Goal: Information Seeking & Learning: Learn about a topic

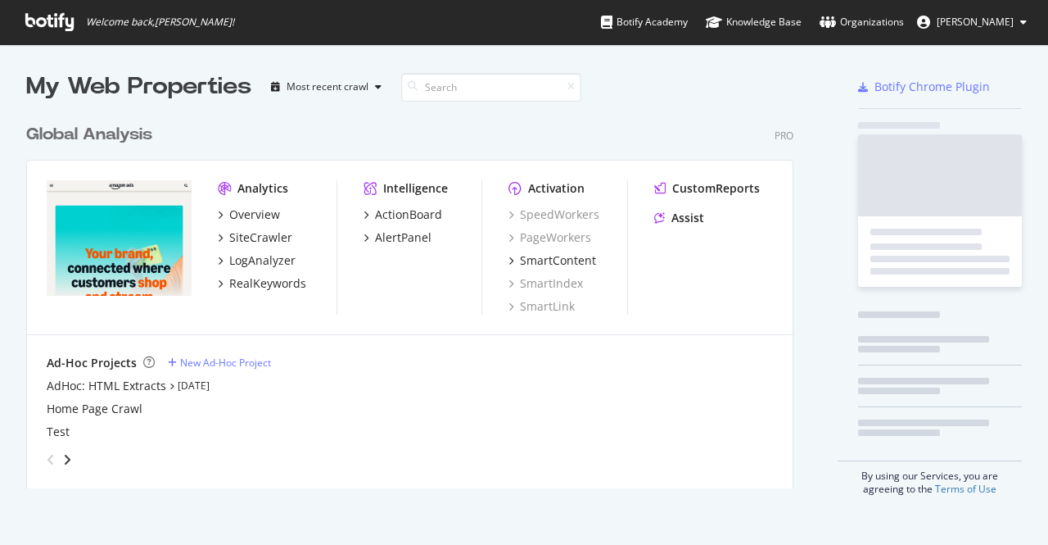
scroll to position [372, 768]
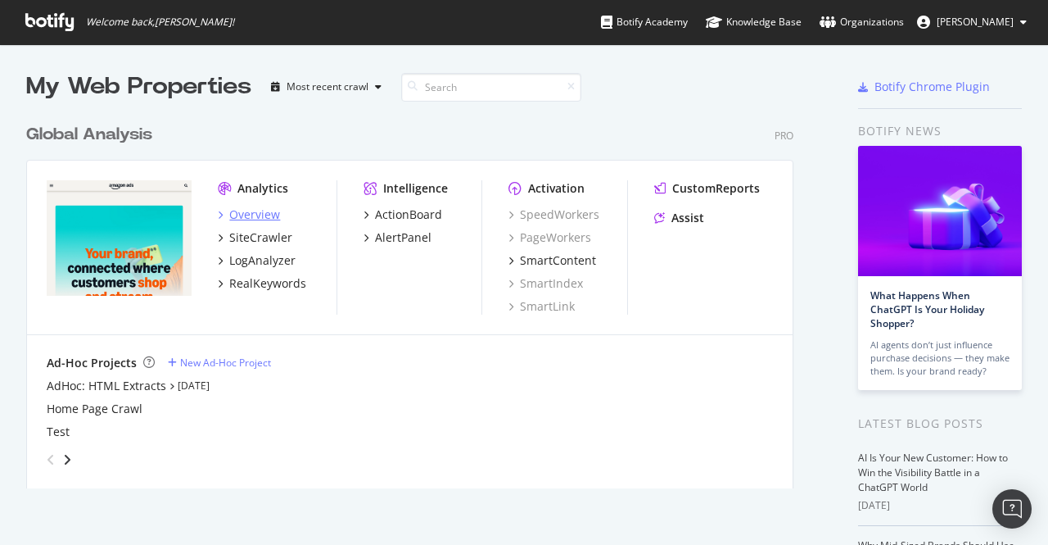
click at [264, 213] on div "Overview" at bounding box center [254, 214] width 51 height 16
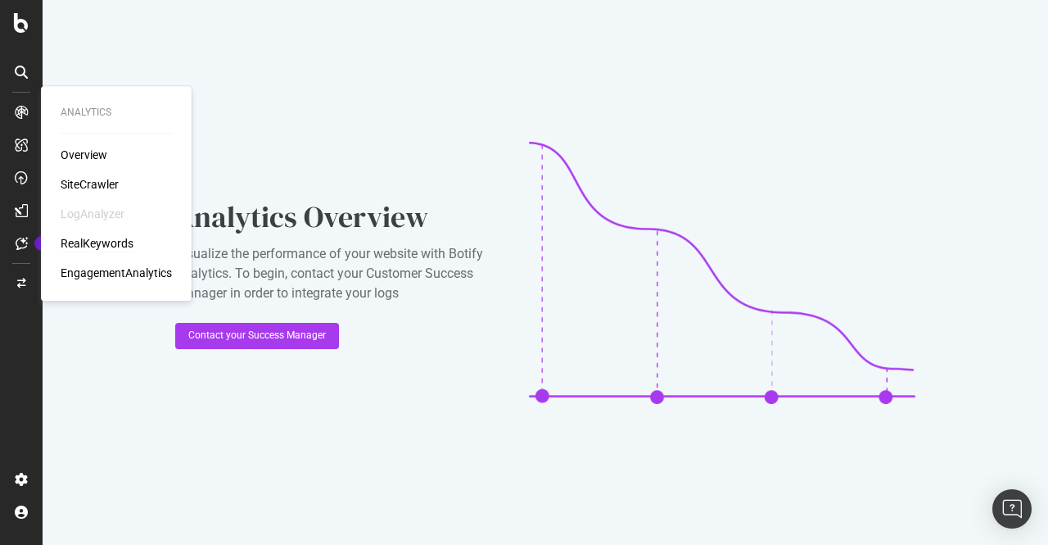
click at [105, 243] on div "RealKeywords" at bounding box center [97, 243] width 73 height 16
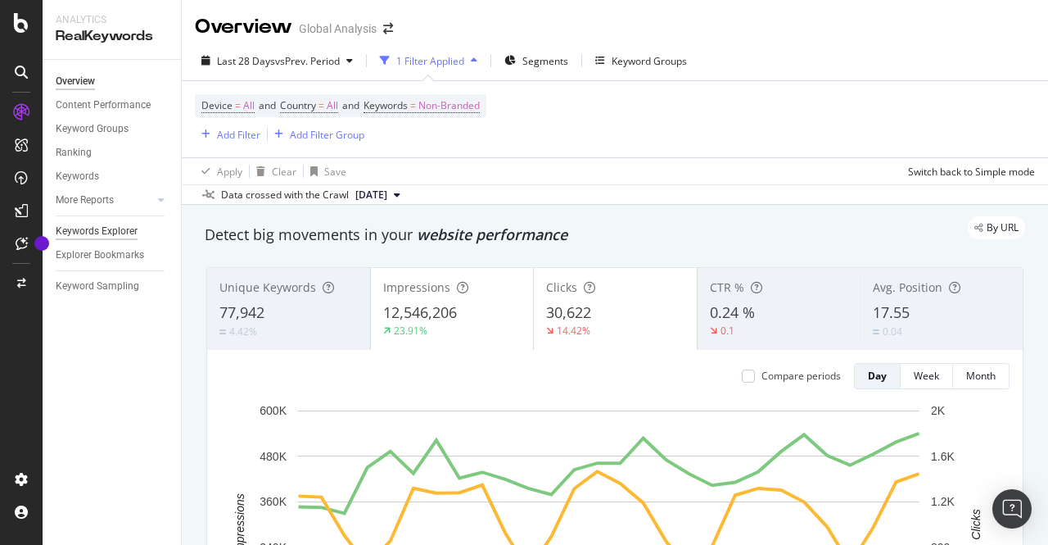
click at [92, 230] on div "Keywords Explorer" at bounding box center [97, 231] width 82 height 17
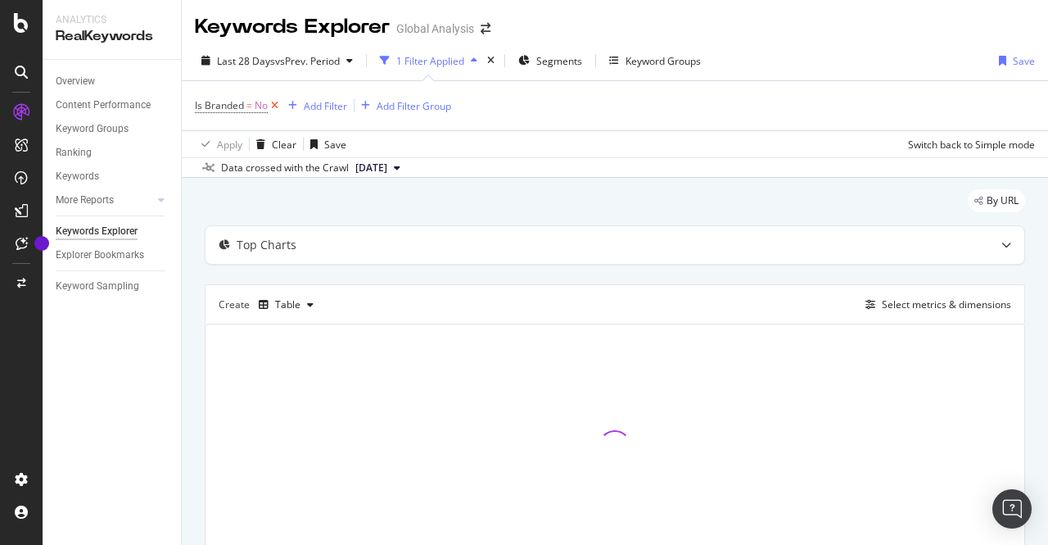
click at [278, 109] on icon at bounding box center [275, 105] width 14 height 16
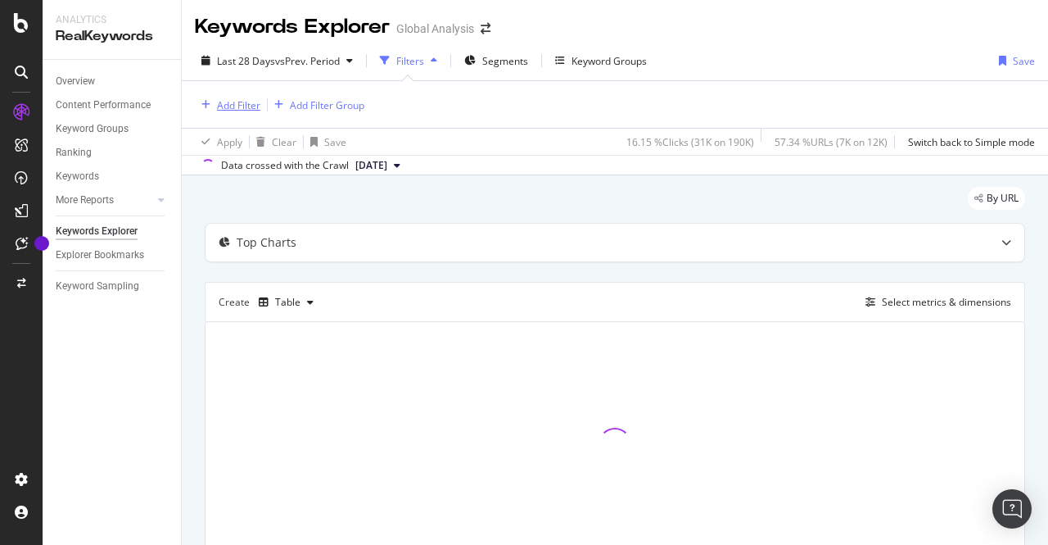
click at [234, 102] on div "Add Filter" at bounding box center [238, 105] width 43 height 14
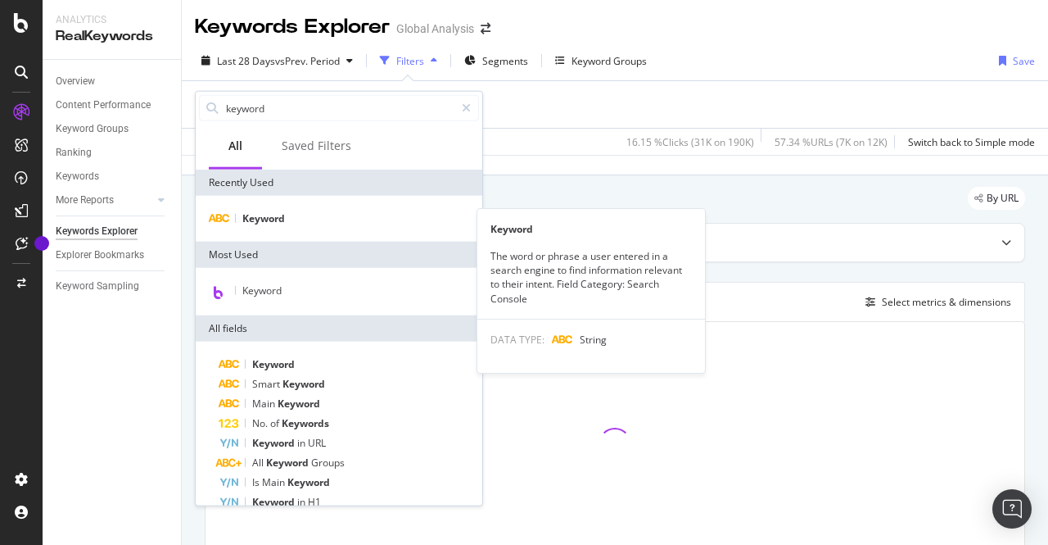
type input "keyword"
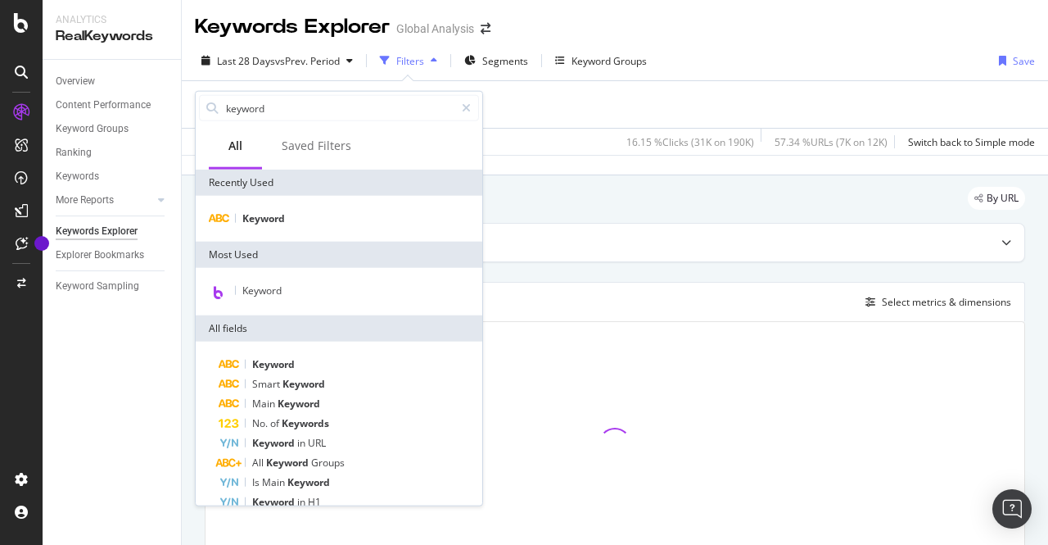
click at [292, 205] on div "Keyword" at bounding box center [339, 219] width 287 height 46
click at [287, 223] on div "Keyword" at bounding box center [339, 219] width 280 height 20
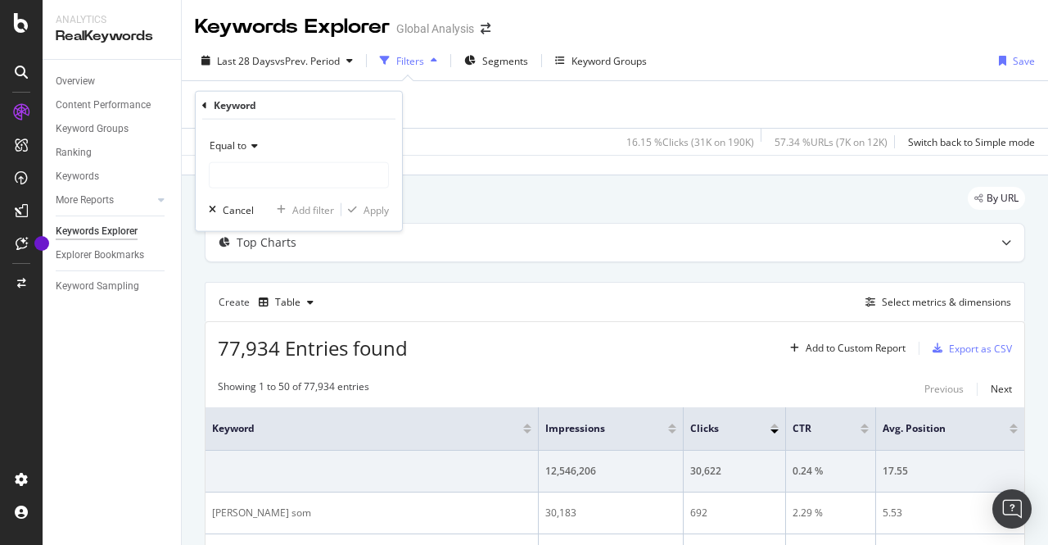
click at [246, 161] on div "Equal to" at bounding box center [299, 161] width 180 height 56
click at [242, 156] on div "Equal to" at bounding box center [299, 146] width 180 height 26
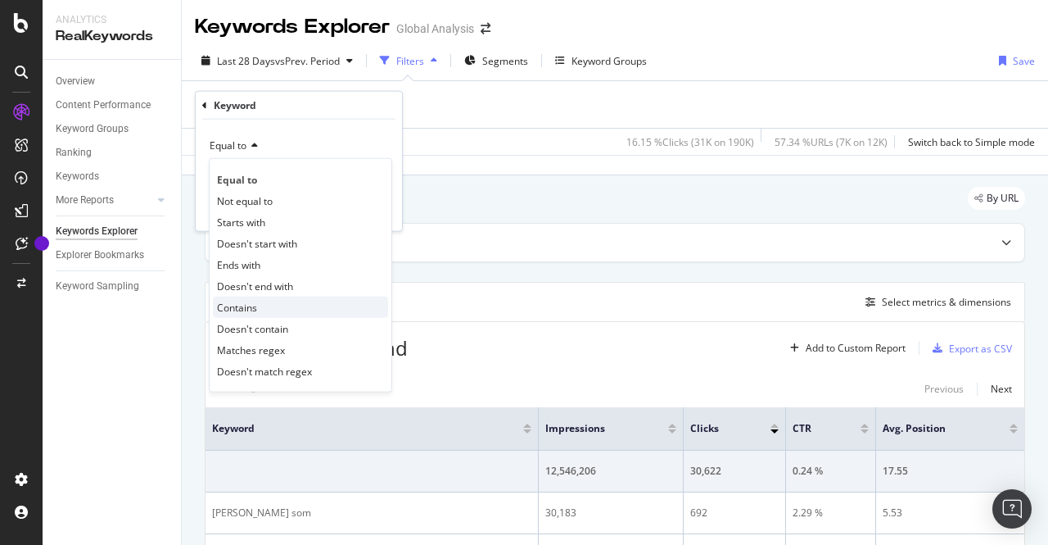
click at [299, 309] on div "Contains" at bounding box center [300, 307] width 175 height 21
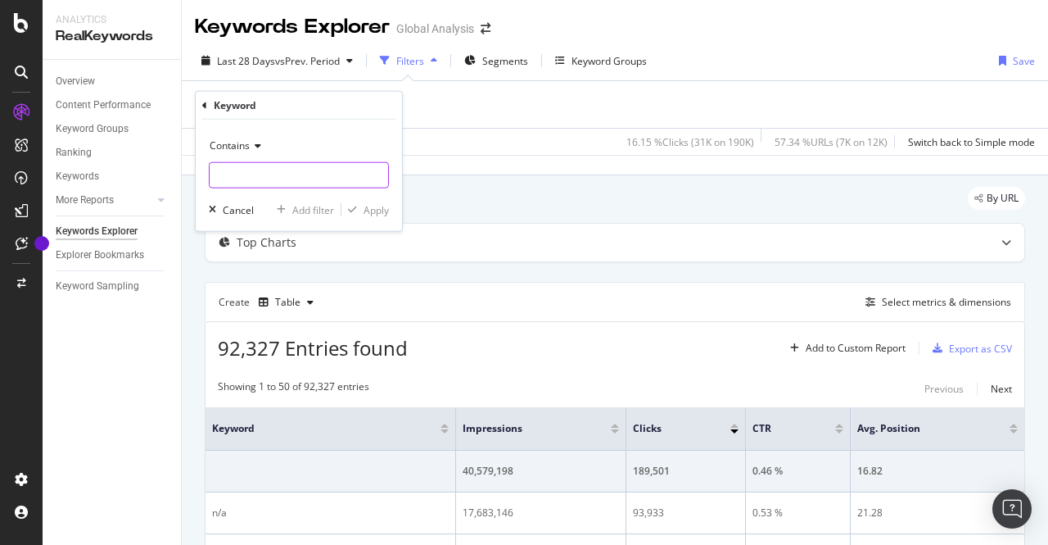
click at [245, 174] on input "text" at bounding box center [299, 175] width 179 height 26
type input "headline search"
click at [380, 203] on div "Apply" at bounding box center [376, 209] width 25 height 14
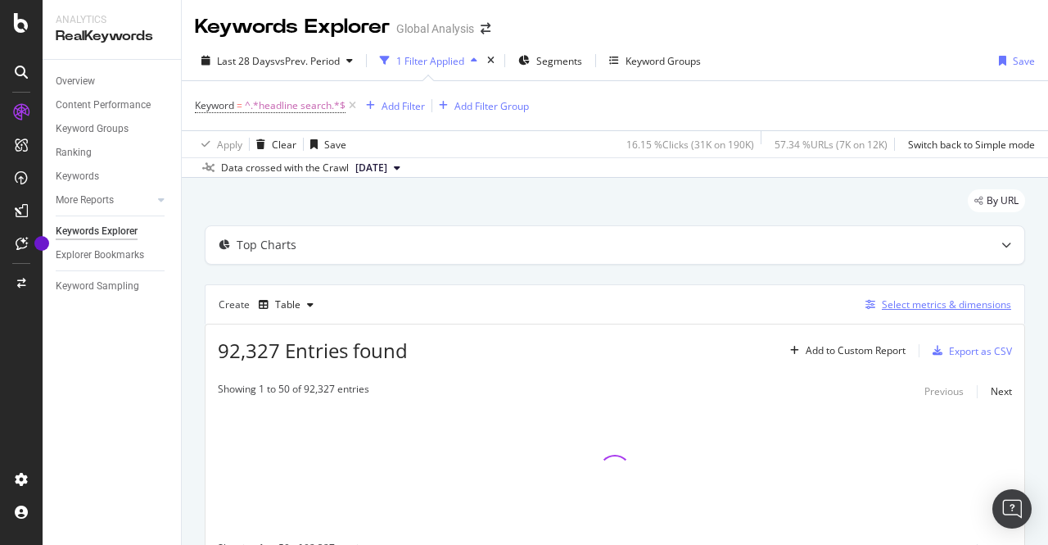
click at [913, 301] on div "Select metrics & dimensions" at bounding box center [946, 304] width 129 height 14
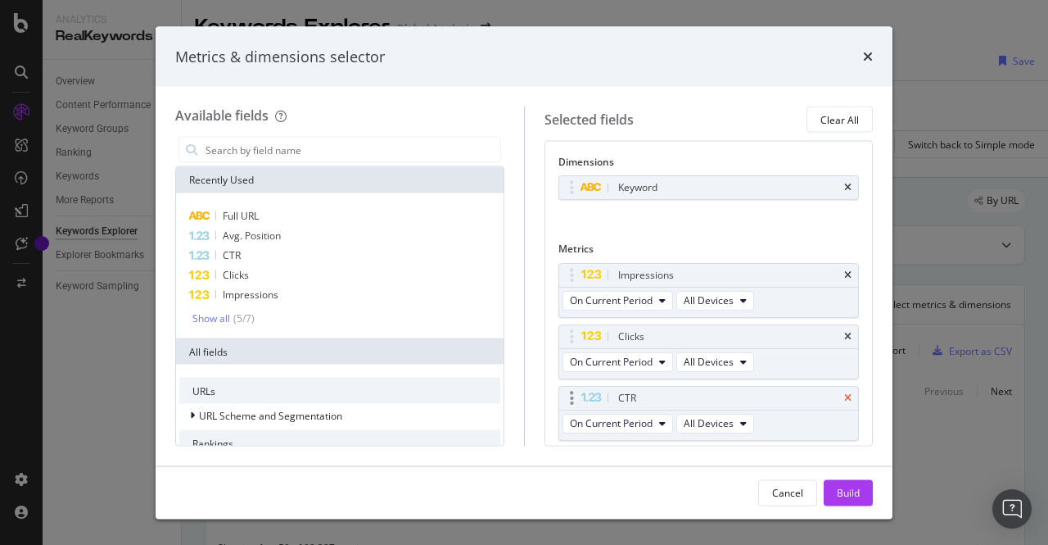
click at [844, 397] on icon "times" at bounding box center [847, 397] width 7 height 10
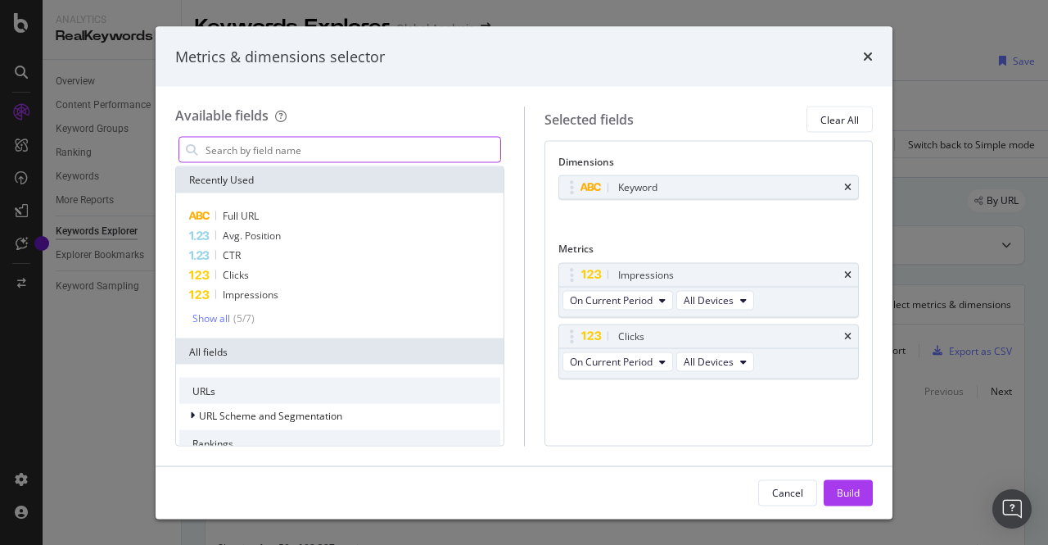
click at [352, 143] on input "modal" at bounding box center [352, 150] width 297 height 25
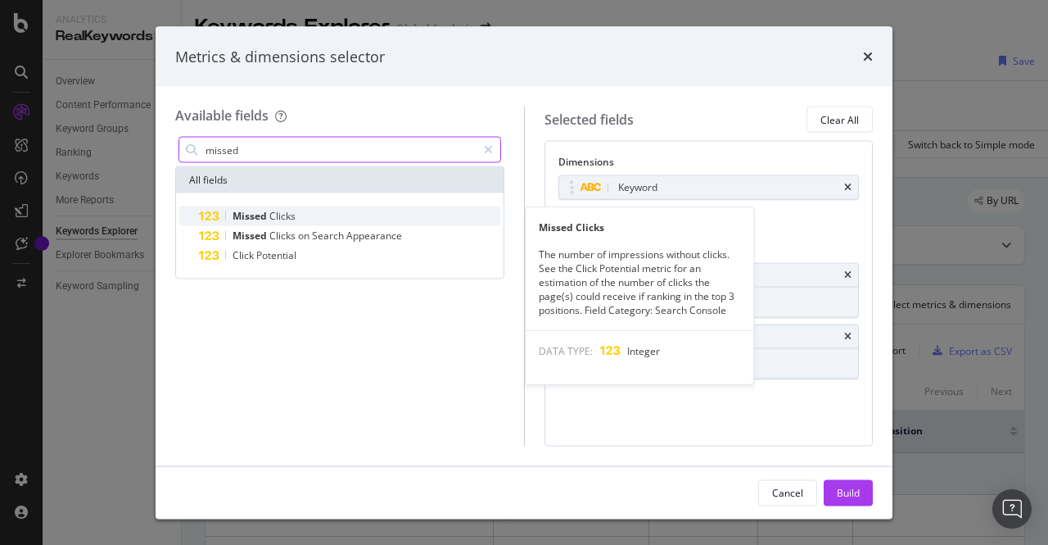
type input "missed"
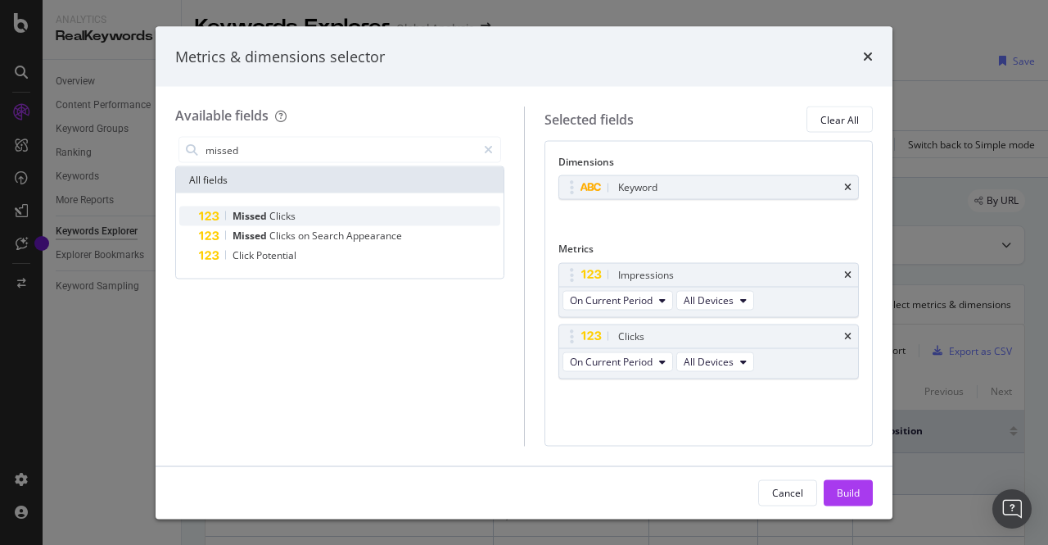
click at [290, 216] on span "Clicks" at bounding box center [282, 216] width 26 height 14
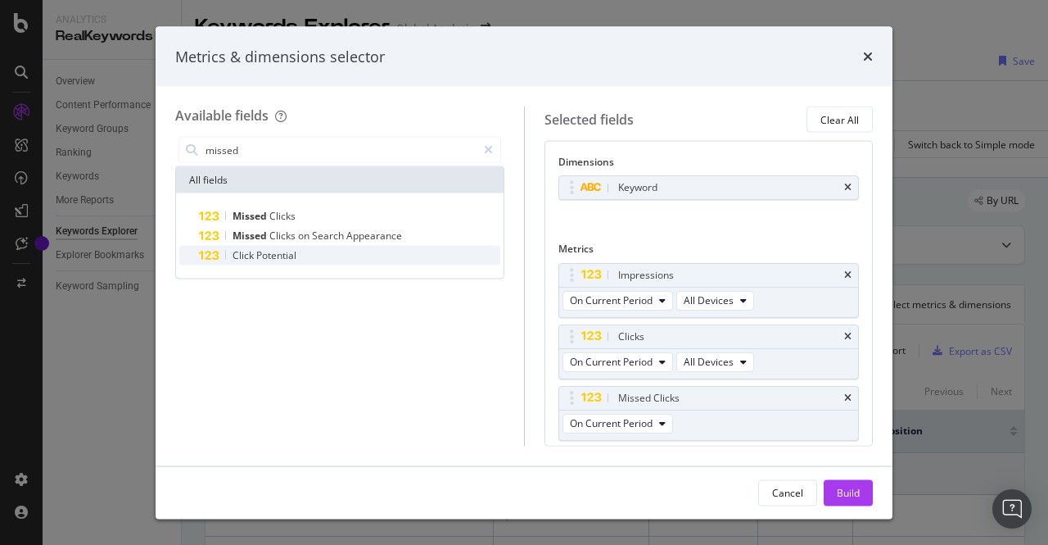
click at [280, 257] on span "Potential" at bounding box center [276, 255] width 40 height 14
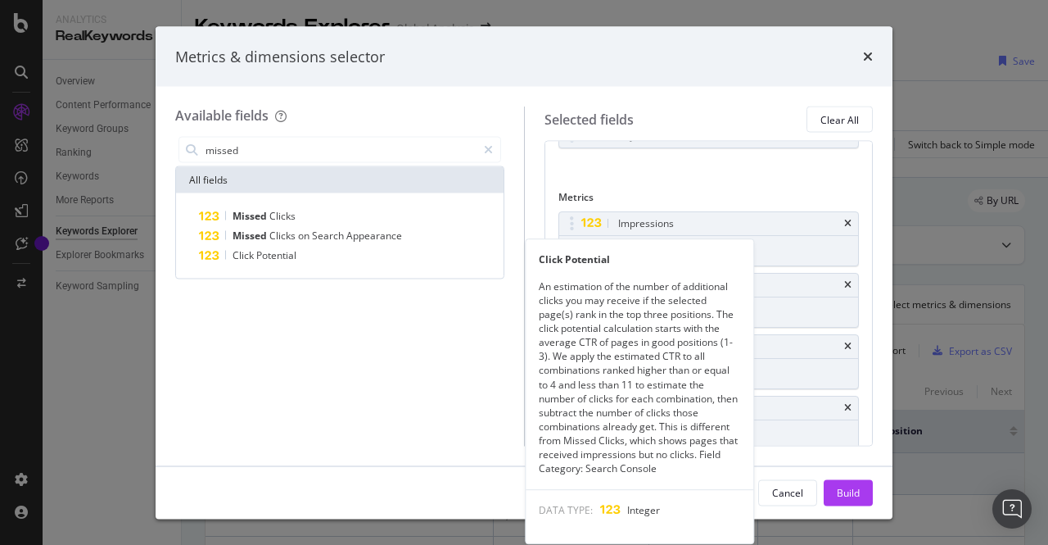
scroll to position [52, 0]
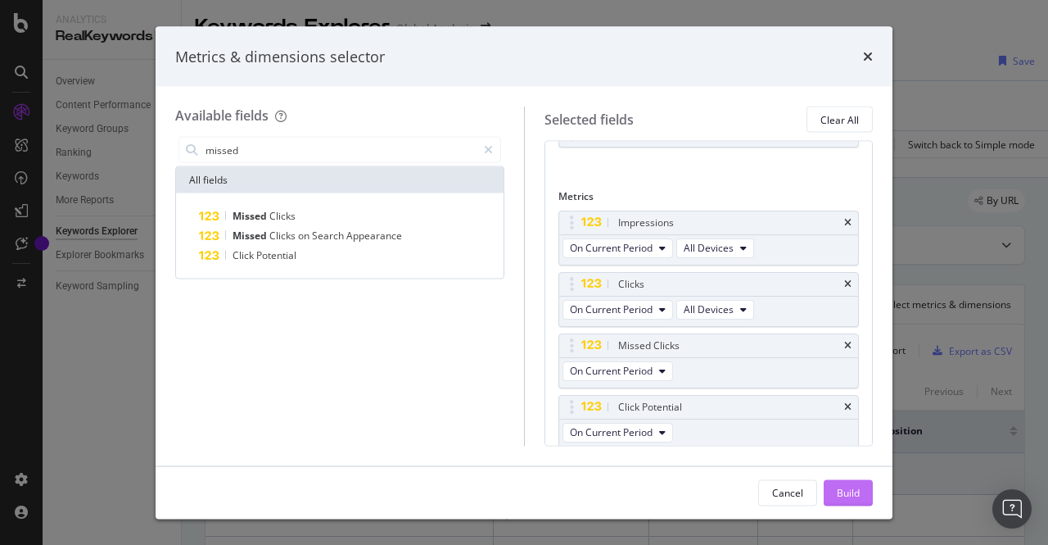
click at [845, 496] on div "Build" at bounding box center [848, 492] width 23 height 14
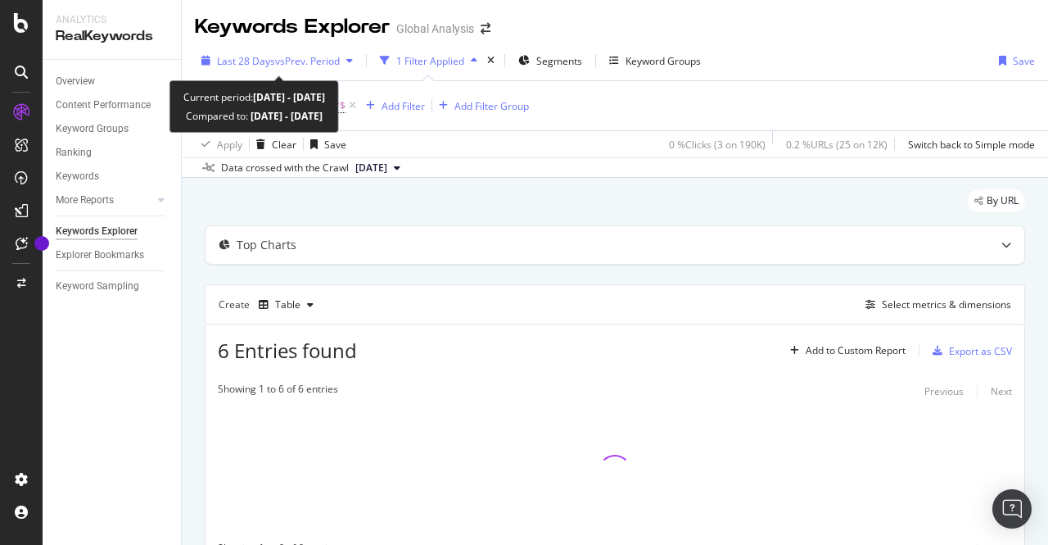
click at [277, 60] on span "vs Prev. Period" at bounding box center [307, 61] width 65 height 14
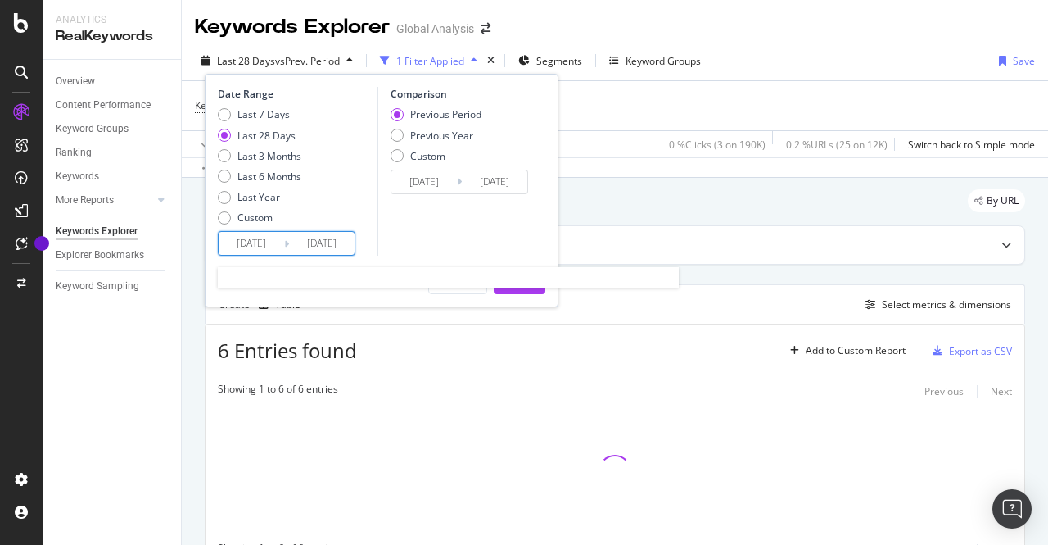
click at [263, 242] on input "[DATE]" at bounding box center [252, 243] width 66 height 23
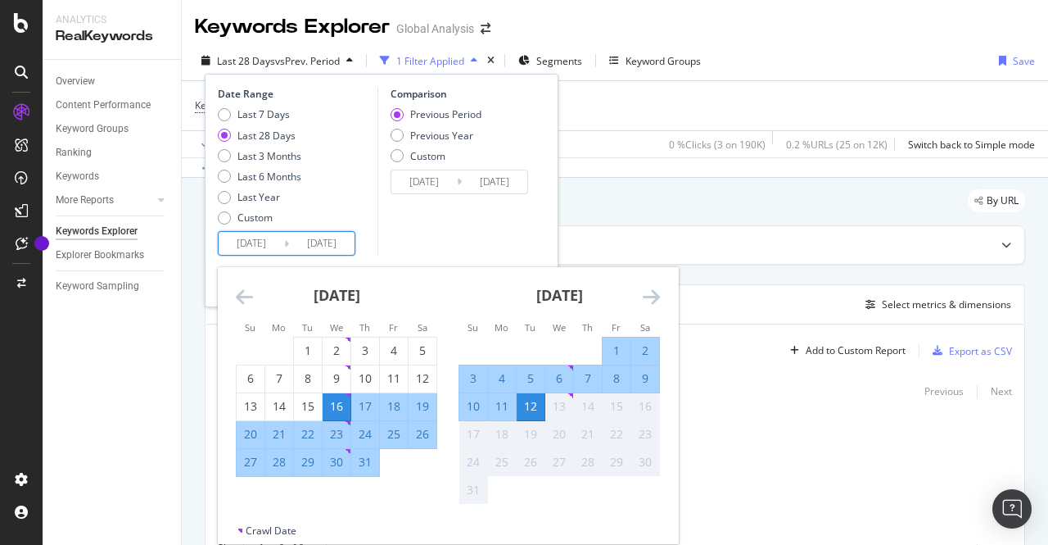
click at [246, 242] on input "[DATE]" at bounding box center [252, 243] width 66 height 23
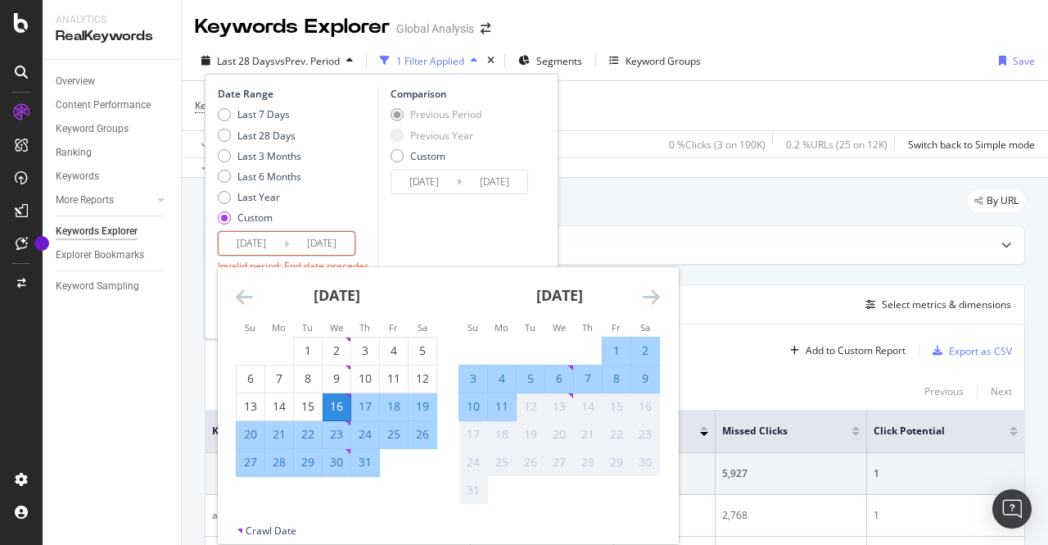
click at [260, 238] on input "[DATE]" at bounding box center [252, 243] width 66 height 23
click at [252, 294] on div "[DATE]" at bounding box center [336, 302] width 201 height 70
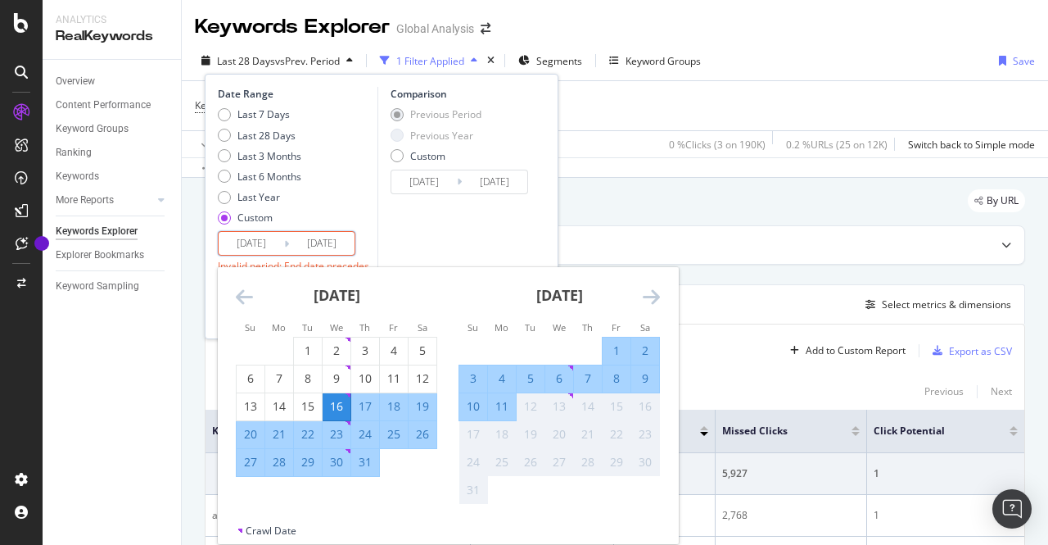
click at [251, 296] on icon "Move backward to switch to the previous month." at bounding box center [244, 297] width 17 height 20
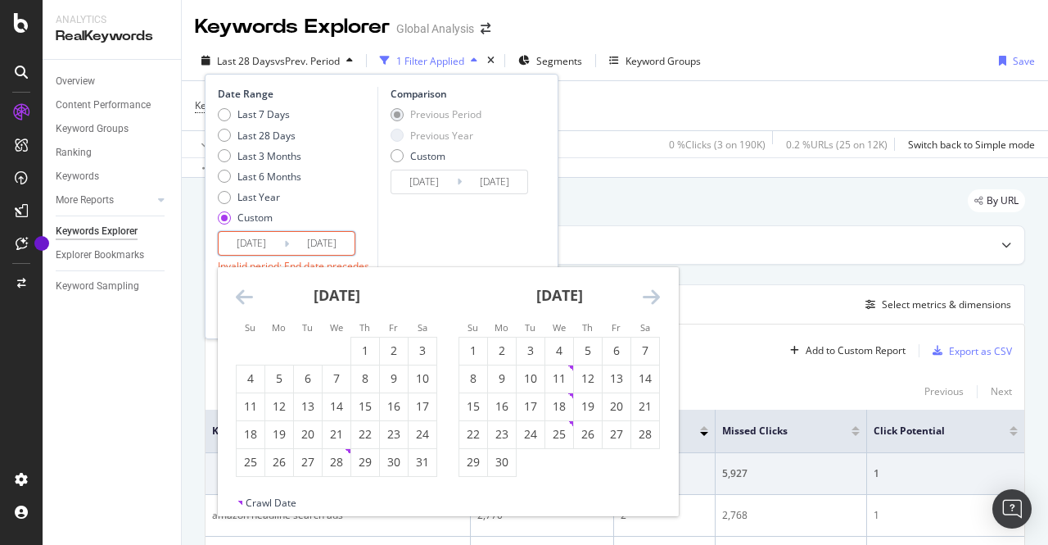
click at [251, 296] on icon "Move backward to switch to the previous month." at bounding box center [244, 297] width 17 height 20
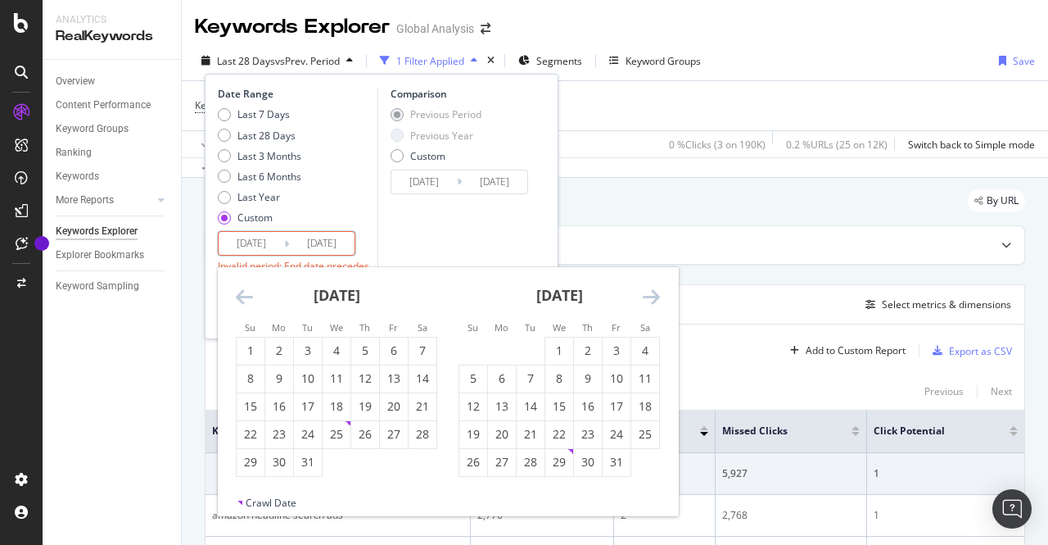
click at [251, 296] on icon "Move backward to switch to the previous month." at bounding box center [244, 297] width 17 height 20
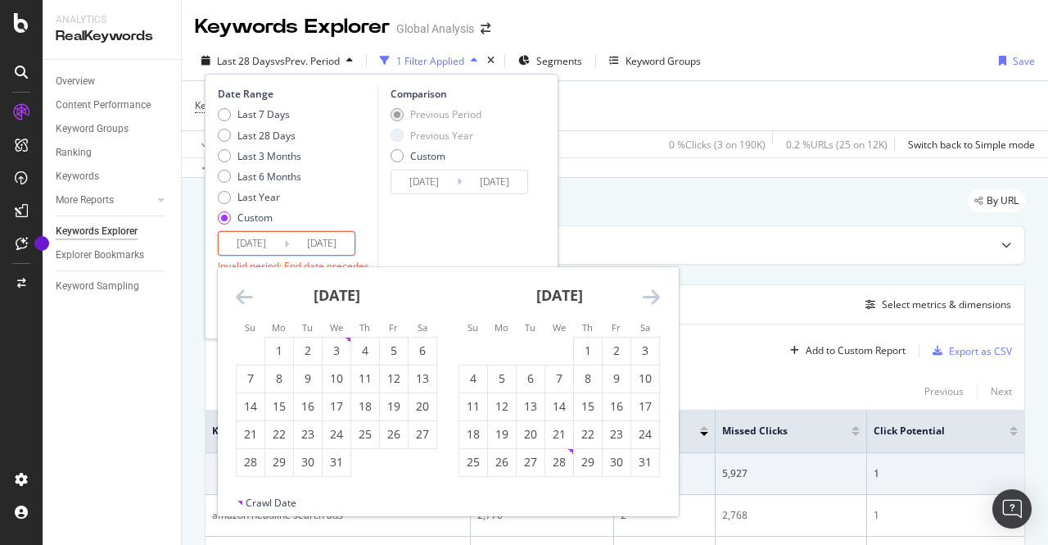
click at [251, 296] on icon "Move backward to switch to the previous month." at bounding box center [244, 297] width 17 height 20
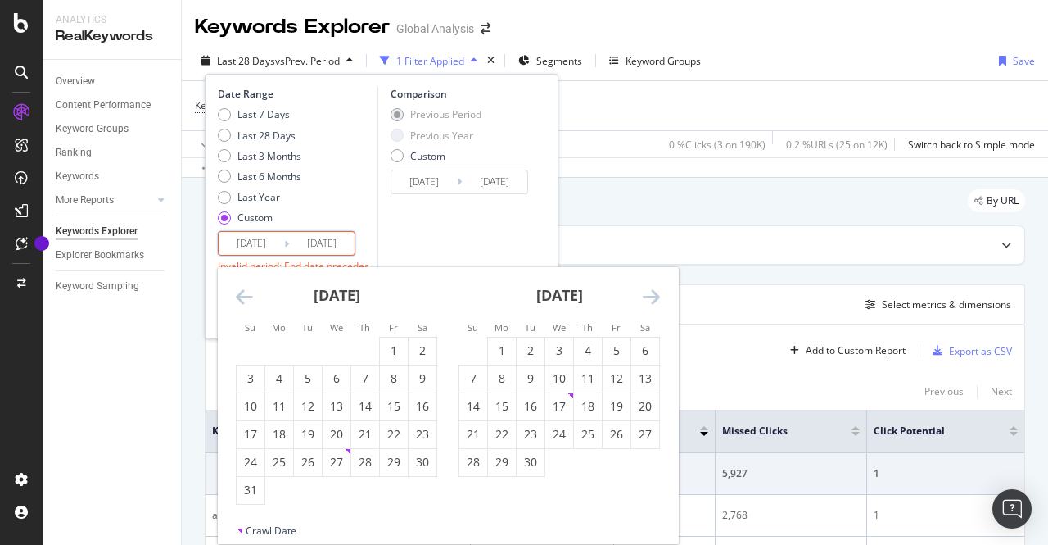
click at [251, 296] on icon "Move backward to switch to the previous month." at bounding box center [244, 297] width 17 height 20
click at [243, 242] on input "[DATE]" at bounding box center [252, 243] width 66 height 23
click at [251, 243] on input "[DATE]" at bounding box center [252, 243] width 66 height 23
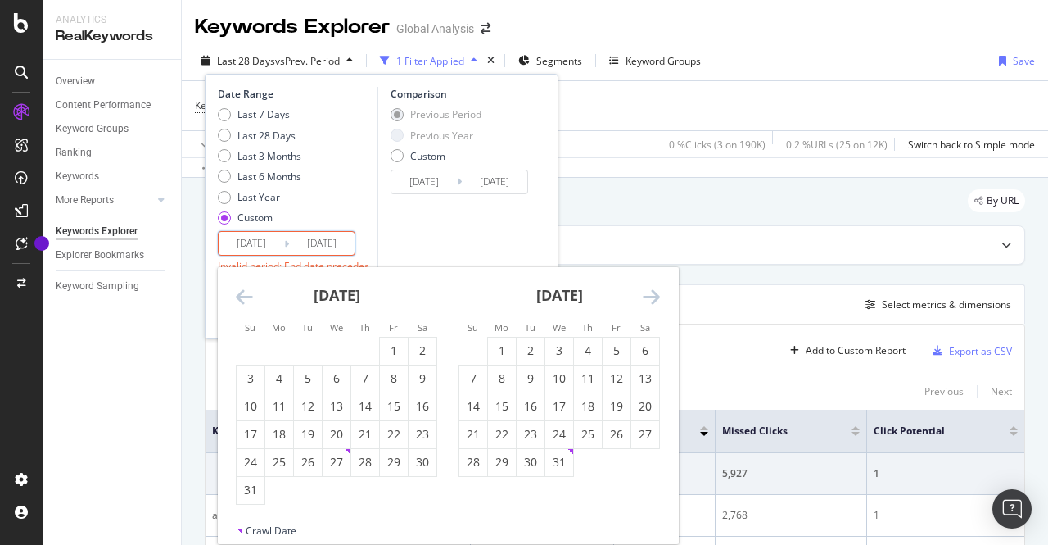
click at [261, 239] on input "[DATE]" at bounding box center [252, 243] width 66 height 23
click at [274, 238] on input "[DATE]" at bounding box center [252, 243] width 66 height 23
click at [409, 233] on div "Comparison Previous Period Previous Year Custom [DATE] Navigate forward to inte…" at bounding box center [456, 187] width 156 height 200
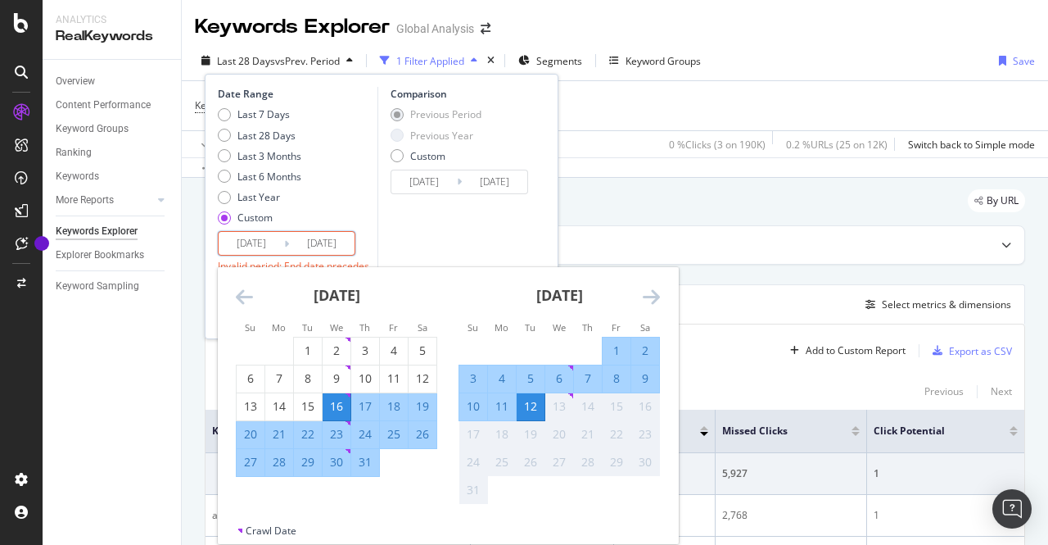
click at [233, 243] on input "[DATE]" at bounding box center [252, 243] width 66 height 23
click at [251, 201] on div "Last Year" at bounding box center [259, 197] width 43 height 14
type input "[DATE]"
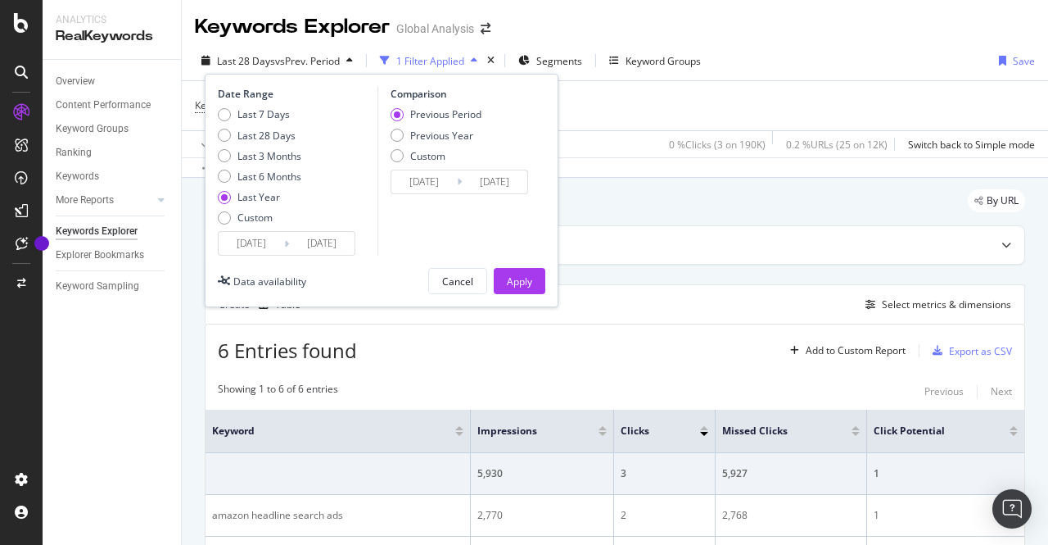
click at [251, 201] on div "Last Year" at bounding box center [259, 197] width 43 height 14
click at [246, 243] on input "[DATE]" at bounding box center [252, 243] width 66 height 23
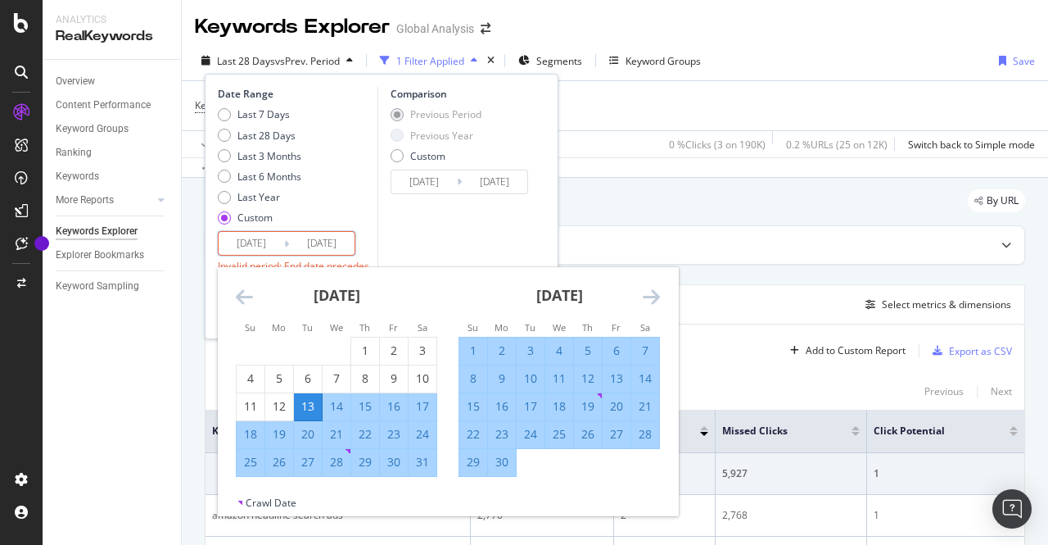
click at [328, 247] on input "[DATE]" at bounding box center [322, 243] width 66 height 23
click at [242, 294] on icon "Move backward to switch to the previous month." at bounding box center [244, 297] width 17 height 20
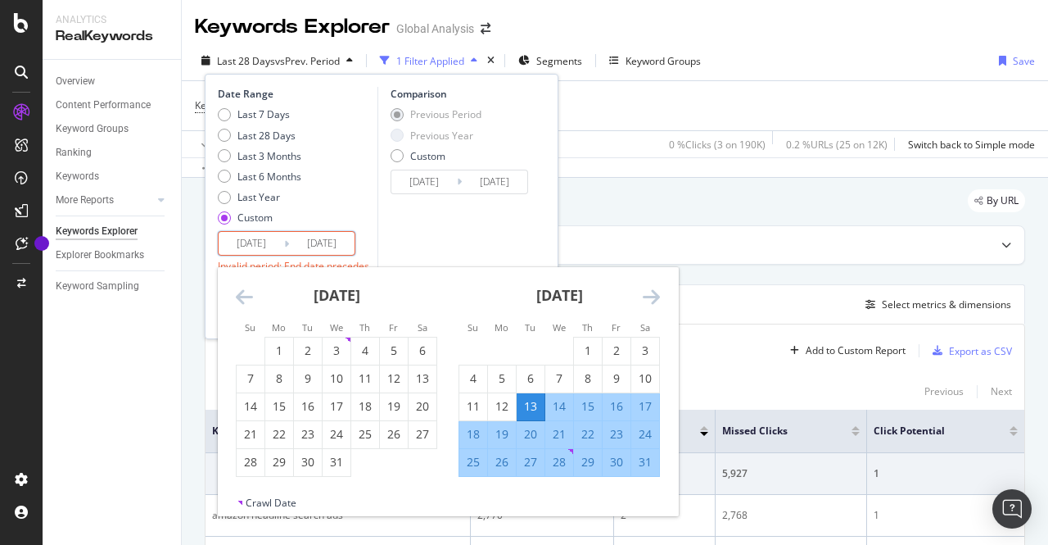
click at [242, 294] on icon "Move backward to switch to the previous month." at bounding box center [244, 297] width 17 height 20
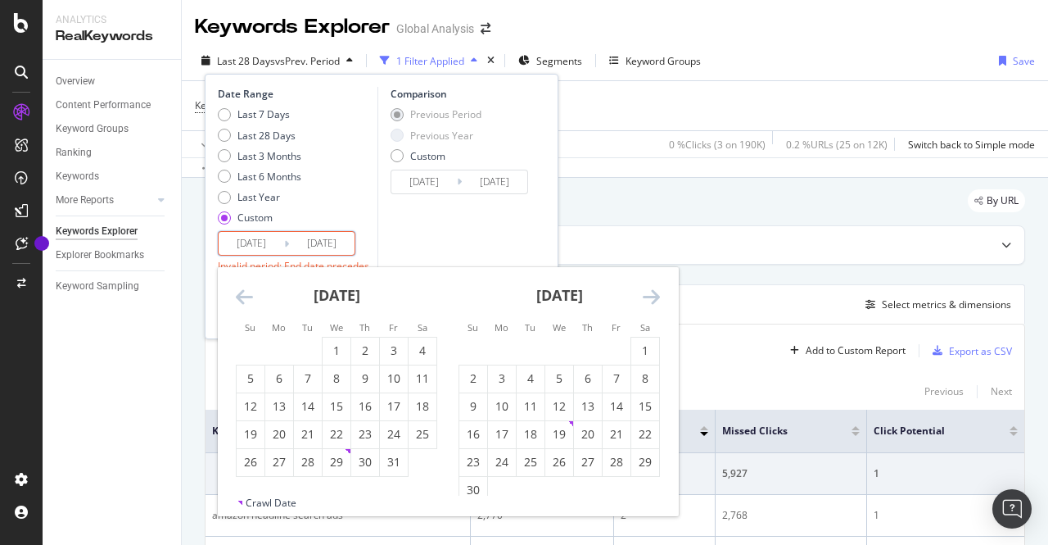
click at [242, 294] on icon "Move backward to switch to the previous month." at bounding box center [244, 297] width 17 height 20
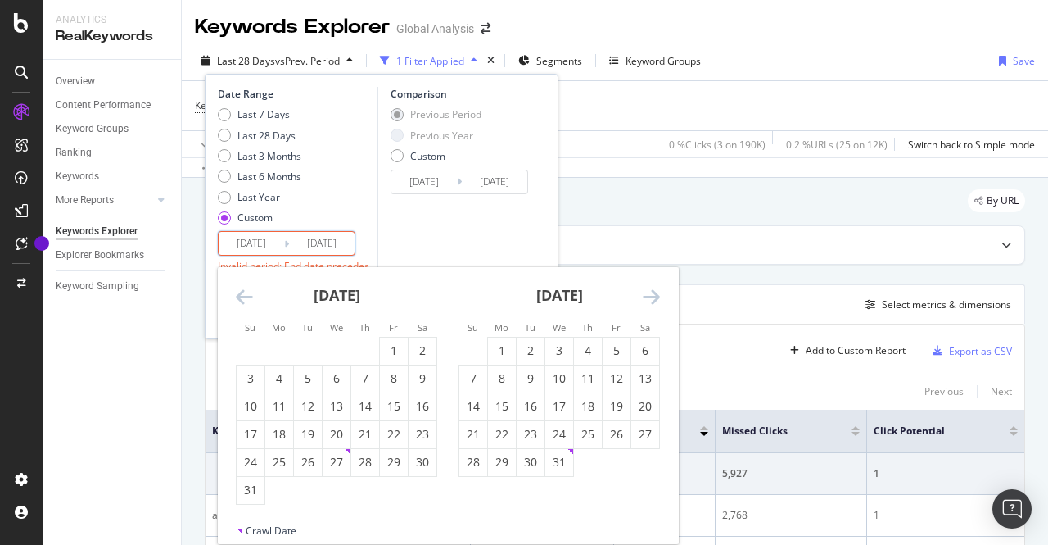
click at [242, 294] on icon "Move backward to switch to the previous month." at bounding box center [244, 297] width 17 height 20
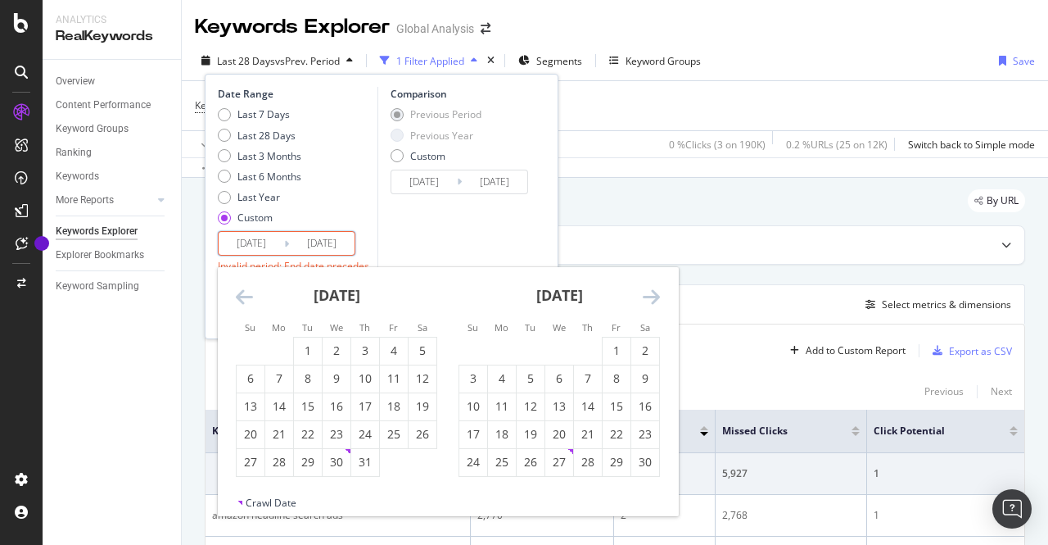
click at [242, 294] on icon "Move backward to switch to the previous month." at bounding box center [244, 297] width 17 height 20
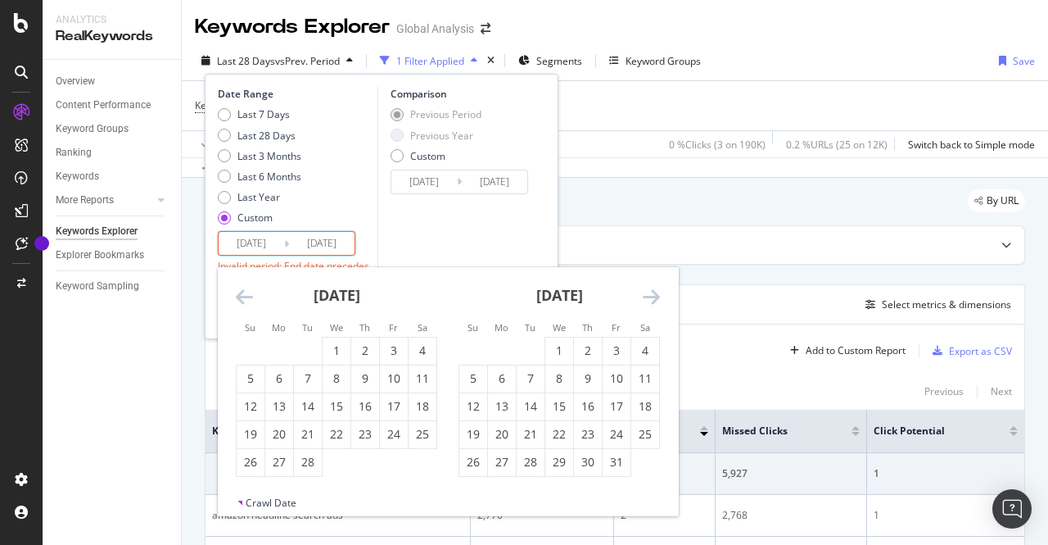
click at [242, 294] on icon "Move backward to switch to the previous month." at bounding box center [244, 297] width 17 height 20
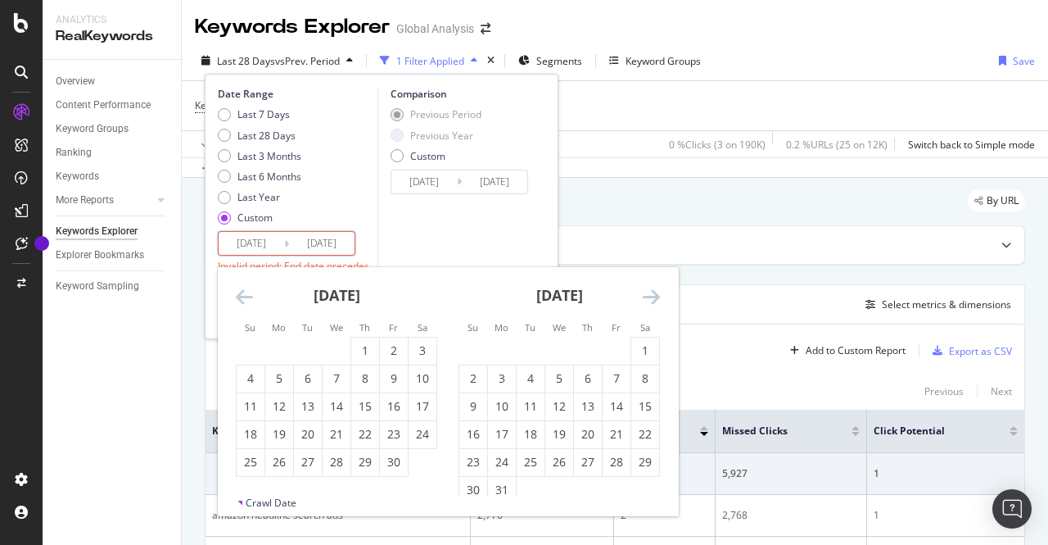
click at [242, 294] on icon "Move backward to switch to the previous month." at bounding box center [244, 297] width 17 height 20
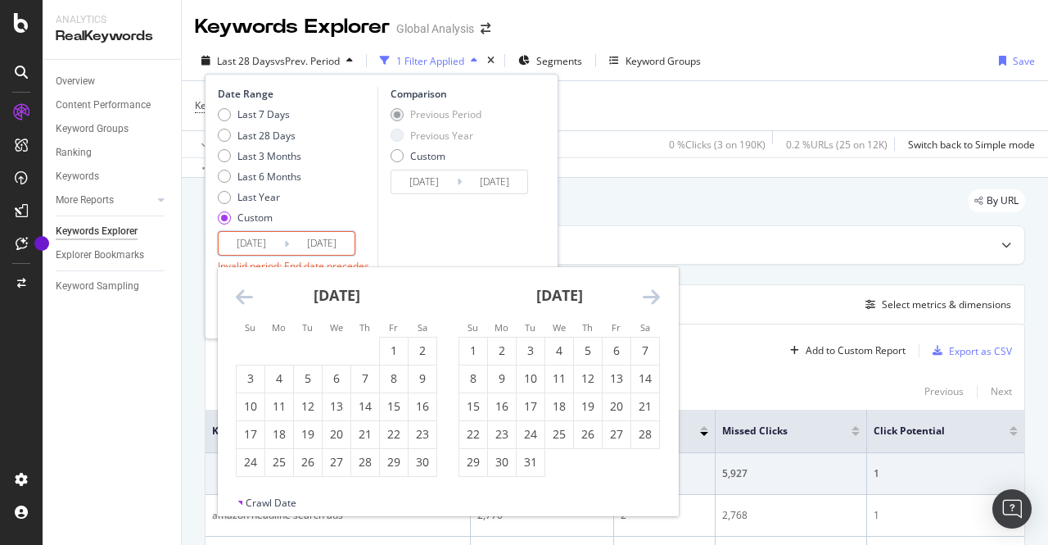
click at [242, 294] on icon "Move backward to switch to the previous month." at bounding box center [244, 297] width 17 height 20
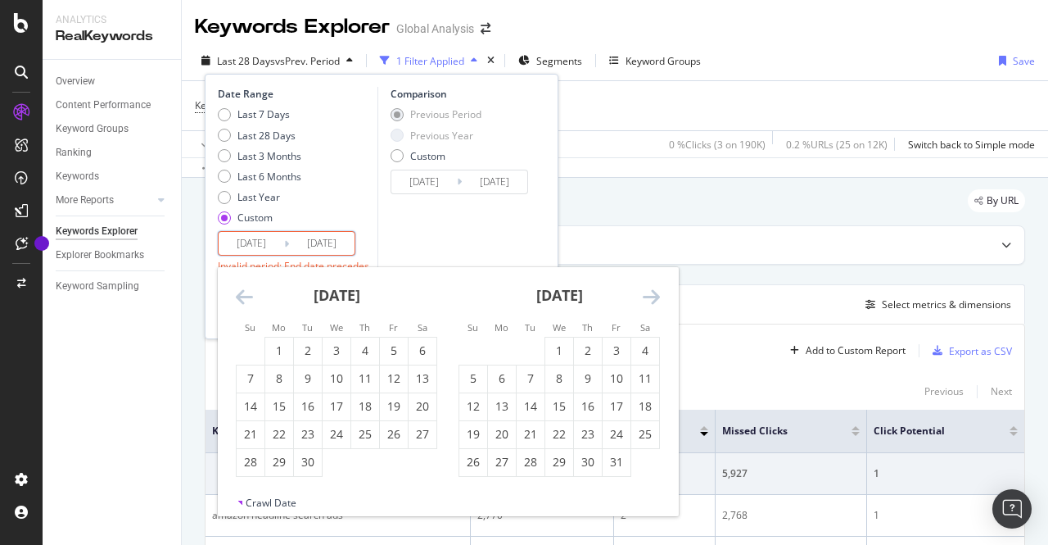
click at [242, 294] on icon "Move backward to switch to the previous month." at bounding box center [244, 297] width 17 height 20
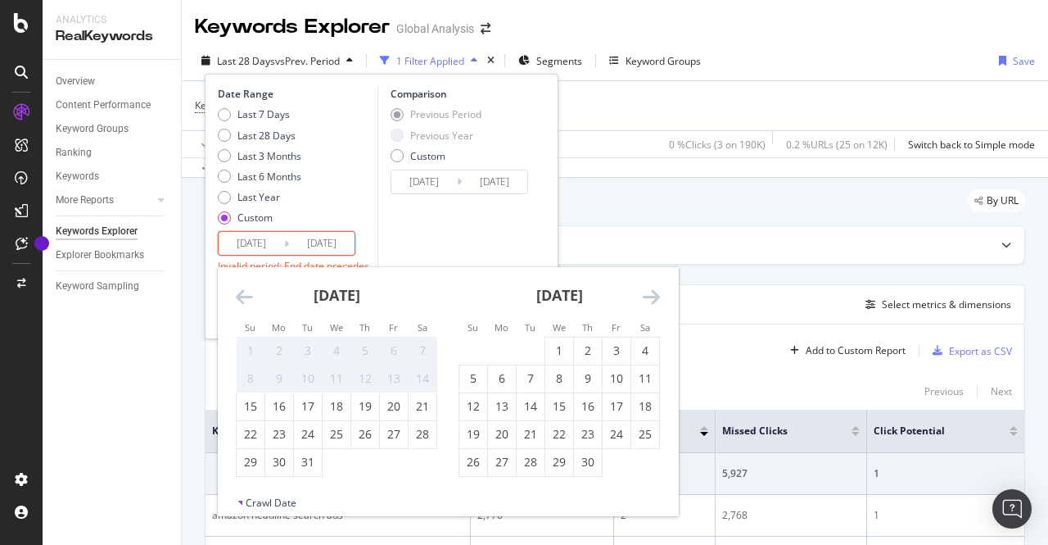
click at [242, 294] on icon "Move backward to switch to the previous month." at bounding box center [244, 297] width 17 height 20
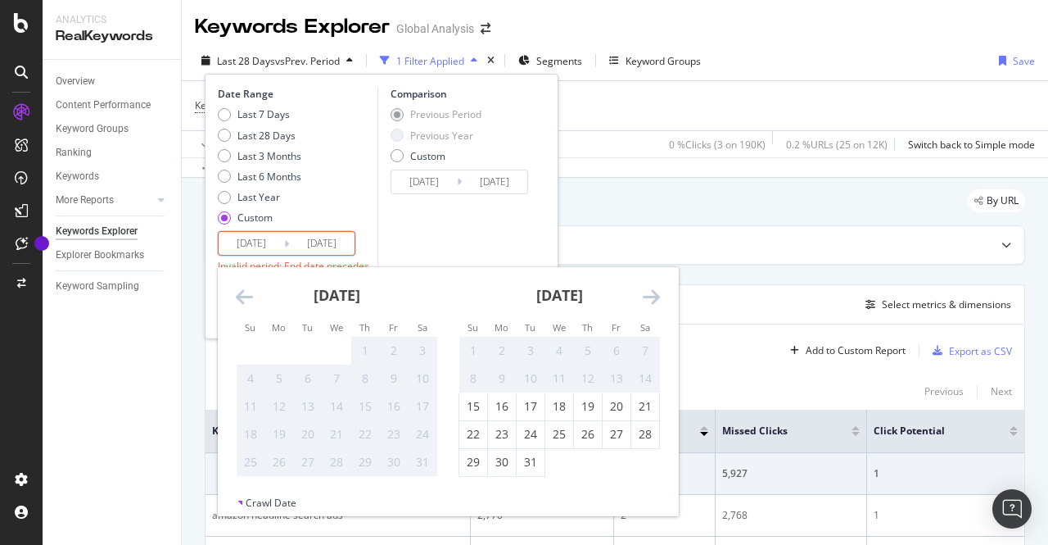
click at [242, 294] on icon "Move backward to switch to the previous month." at bounding box center [244, 297] width 17 height 20
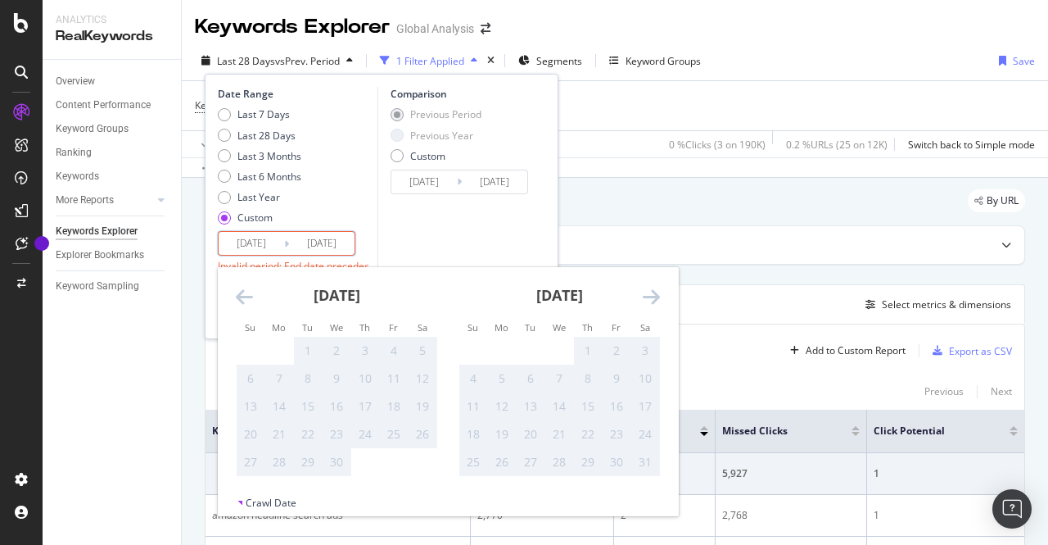
click at [650, 292] on icon "Move forward to switch to the next month." at bounding box center [651, 297] width 17 height 20
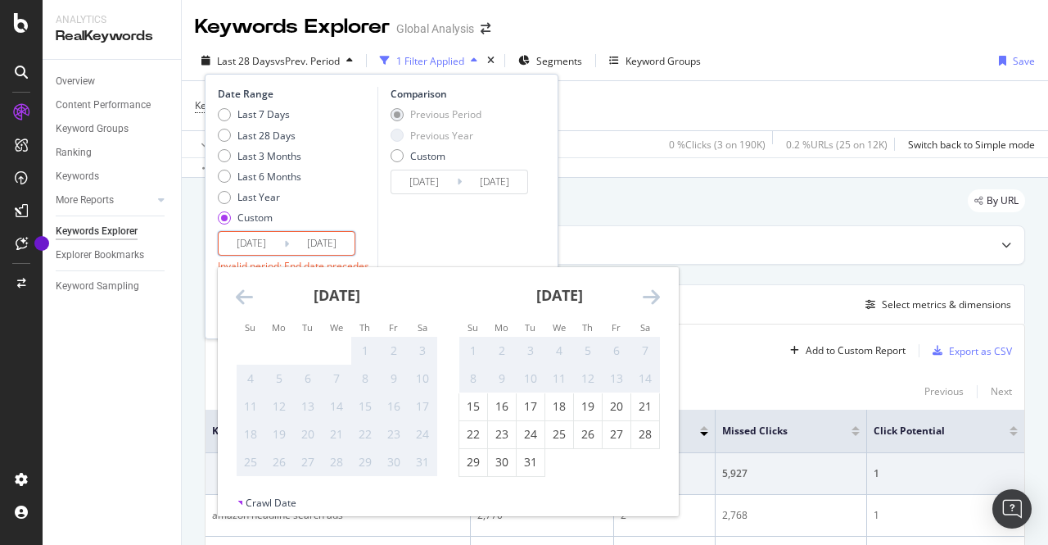
click at [650, 292] on icon "Move forward to switch to the next month." at bounding box center [651, 297] width 17 height 20
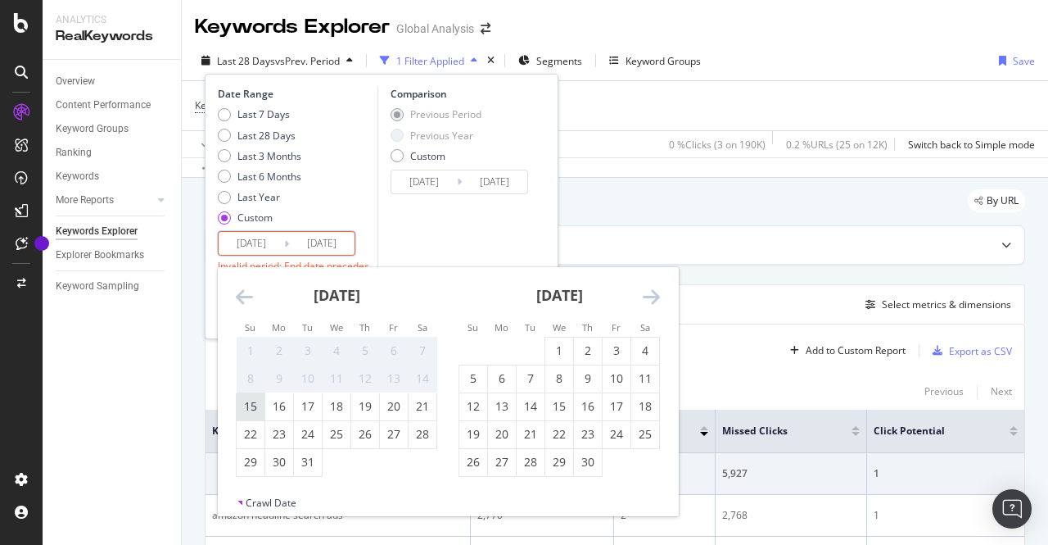
click at [259, 410] on div "15" at bounding box center [251, 406] width 28 height 16
type input "[DATE]"
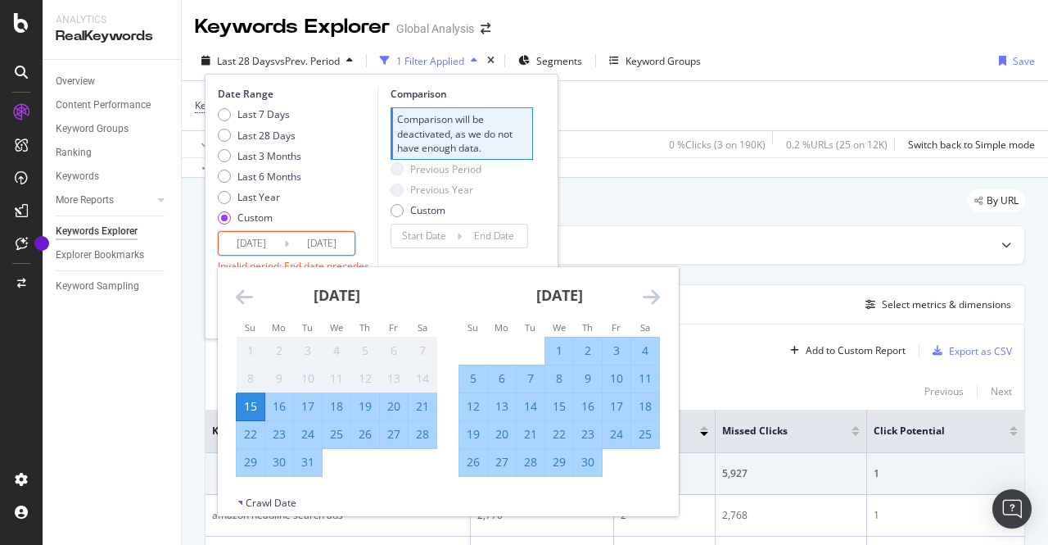
click at [335, 243] on input "[DATE]" at bounding box center [322, 243] width 66 height 23
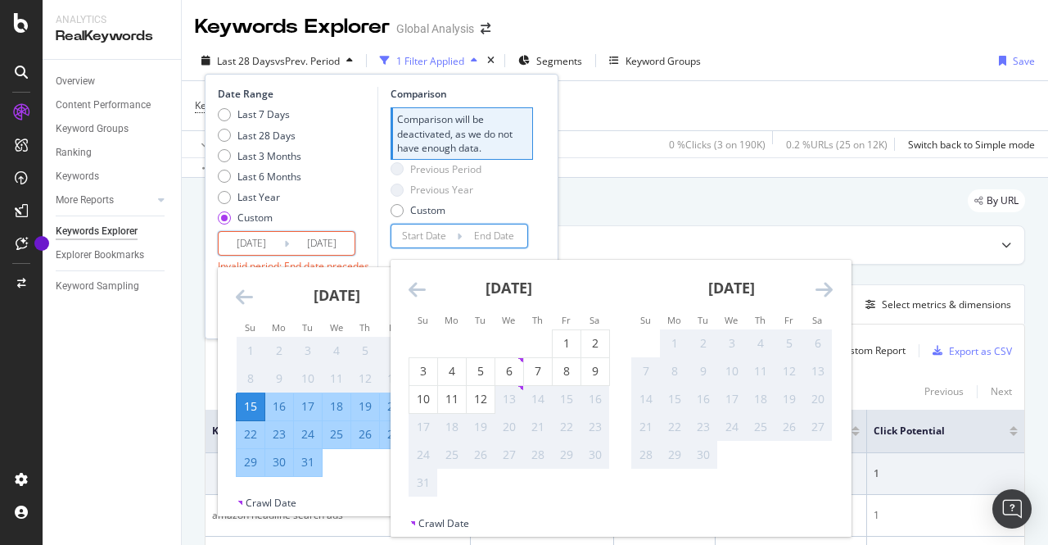
click at [414, 246] on input "Start Date" at bounding box center [425, 235] width 66 height 23
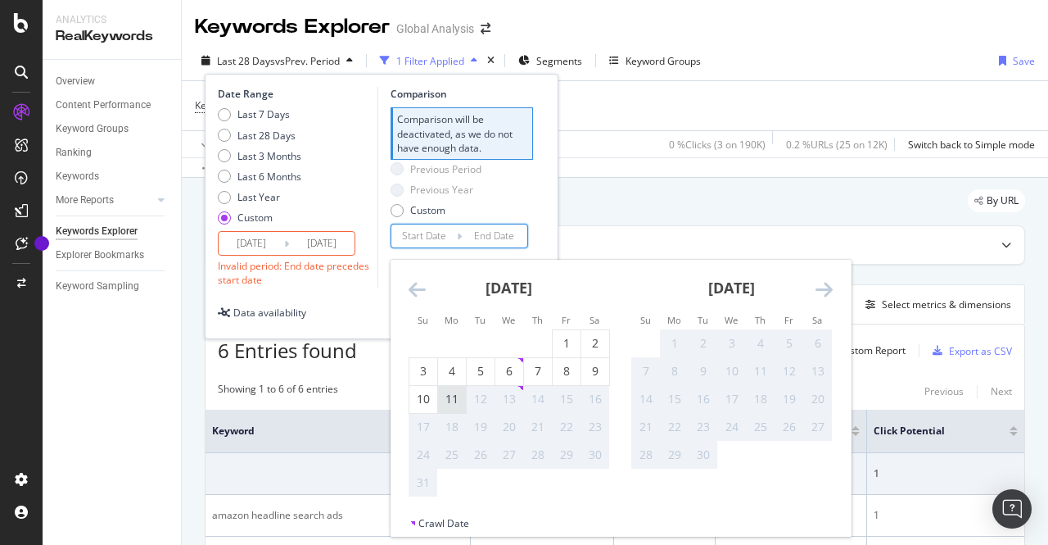
click at [452, 397] on div "11" at bounding box center [452, 399] width 28 height 16
type input "[DATE]"
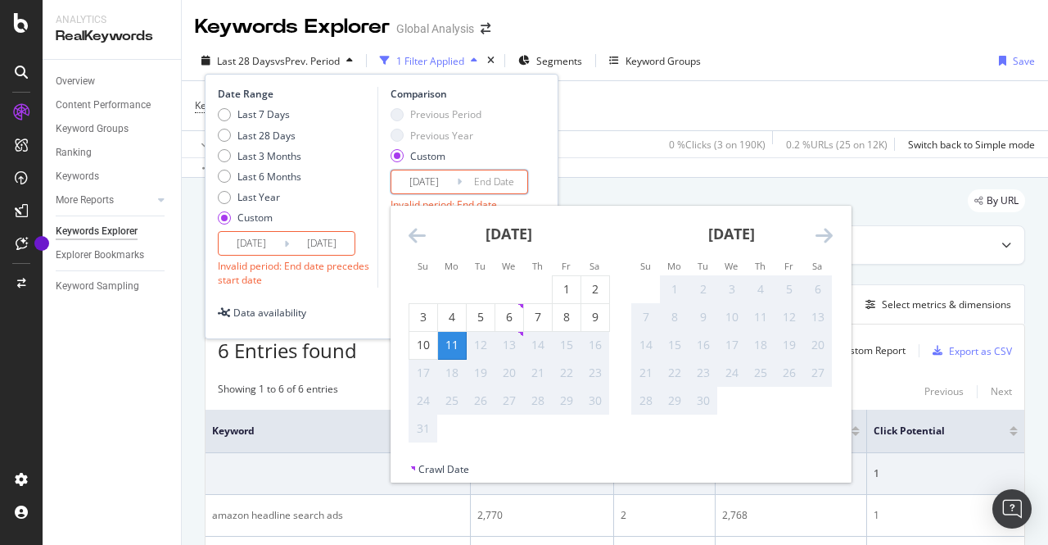
click at [376, 266] on div "Date Range Last 7 Days Last 28 Days Last 3 Months Last 6 Months Last Year Custo…" at bounding box center [382, 187] width 328 height 200
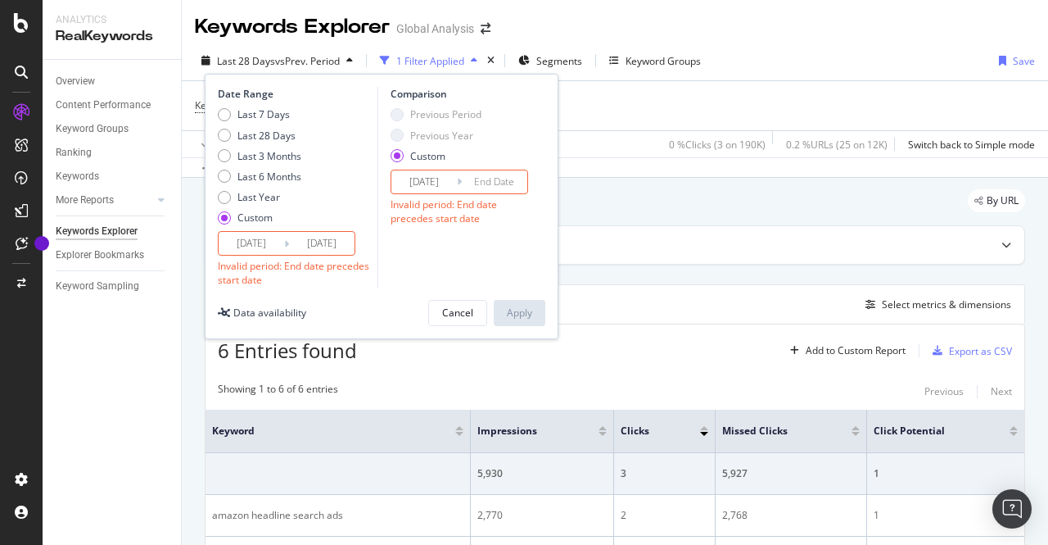
click at [477, 193] on div "Comparison Previous Period Previous Year Custom [DATE] Navigate forward to inte…" at bounding box center [456, 187] width 156 height 200
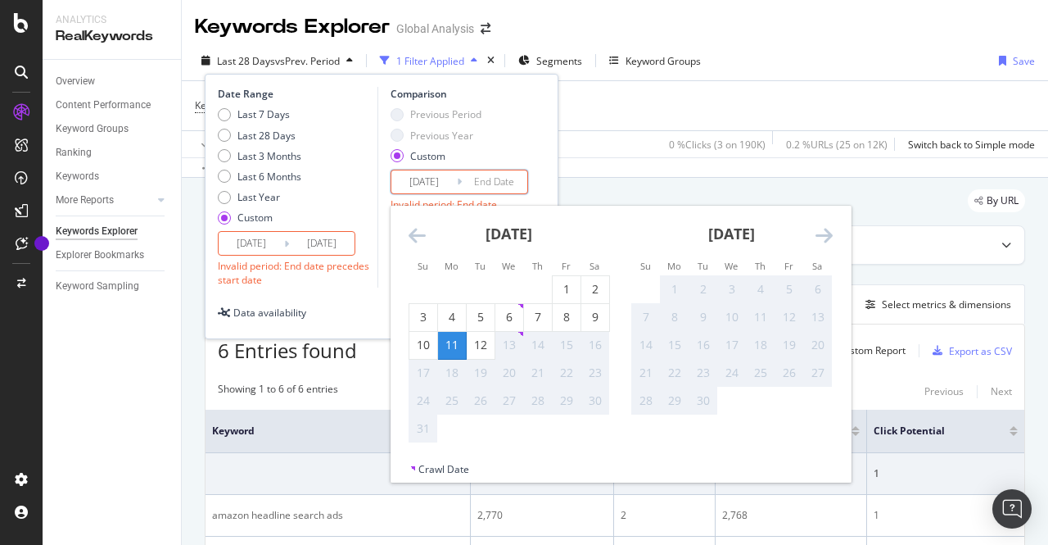
click at [478, 191] on input "End Date" at bounding box center [495, 181] width 66 height 23
click at [475, 345] on div "12" at bounding box center [481, 345] width 28 height 16
type input "[DATE]"
click at [434, 182] on input "[DATE]" at bounding box center [425, 181] width 66 height 23
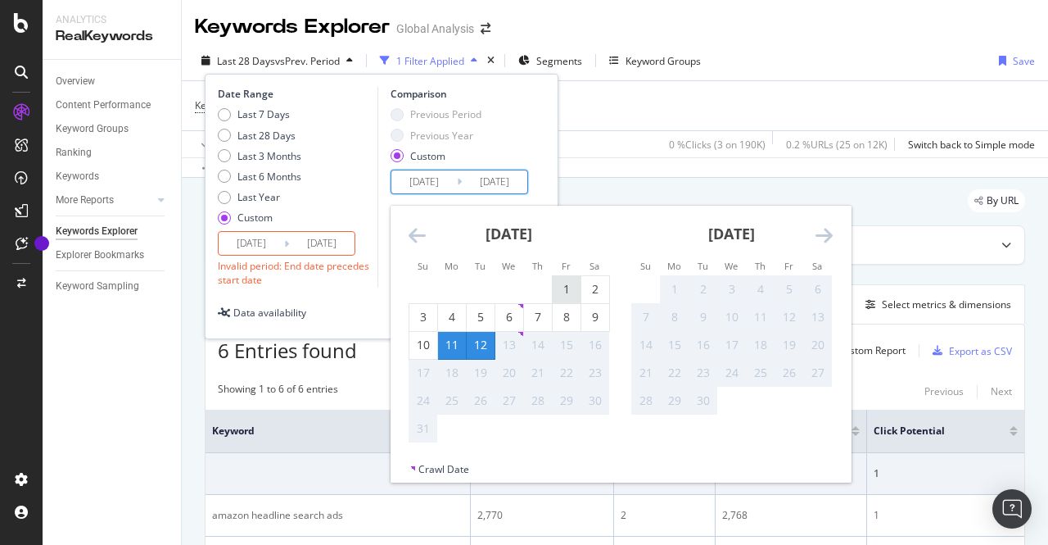
click at [568, 281] on div "1" at bounding box center [567, 289] width 28 height 16
type input "[DATE]"
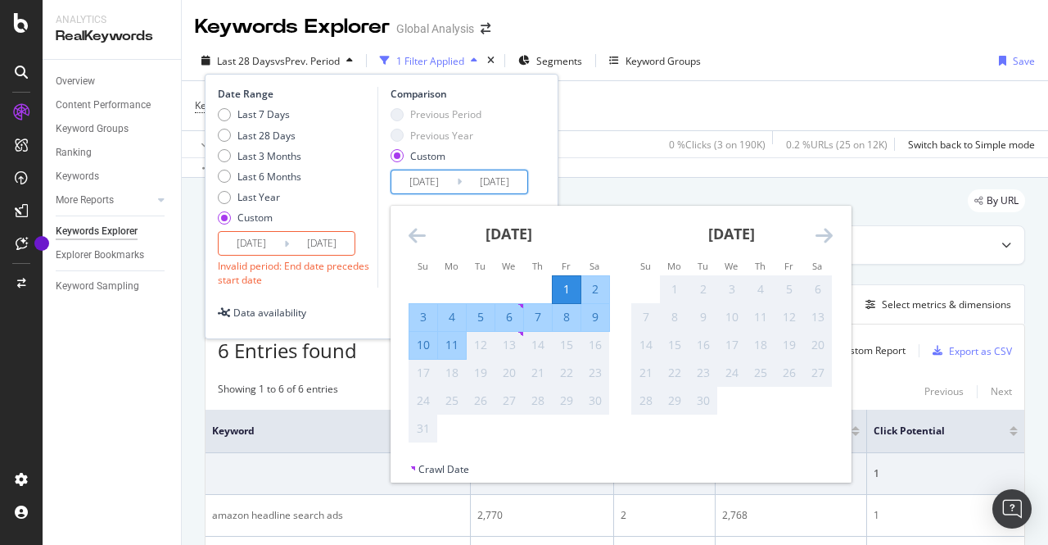
click at [566, 320] on div "8" at bounding box center [567, 317] width 28 height 16
type input "[DATE]"
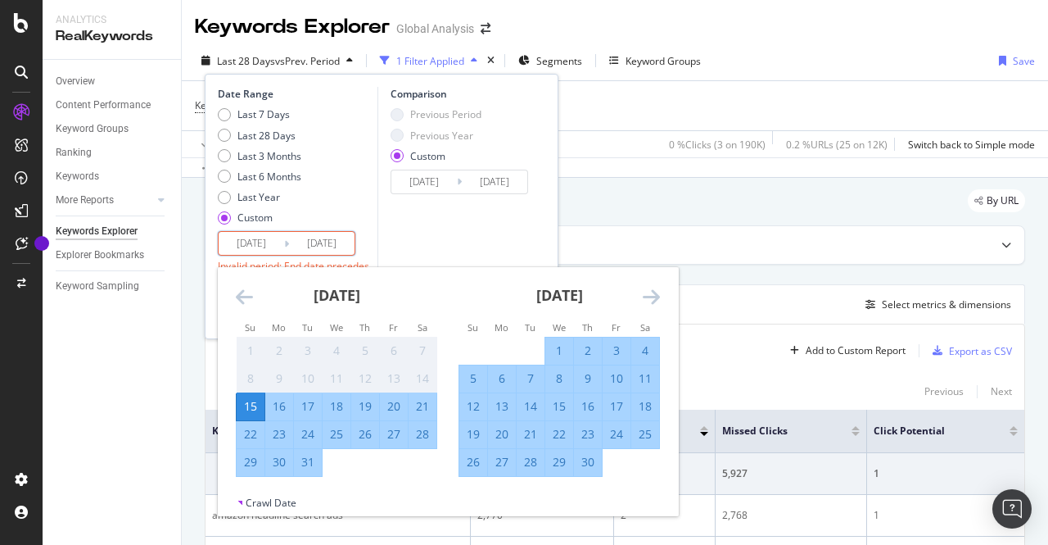
click at [321, 238] on input "[DATE]" at bounding box center [322, 243] width 66 height 23
click at [254, 405] on div "15" at bounding box center [251, 406] width 28 height 16
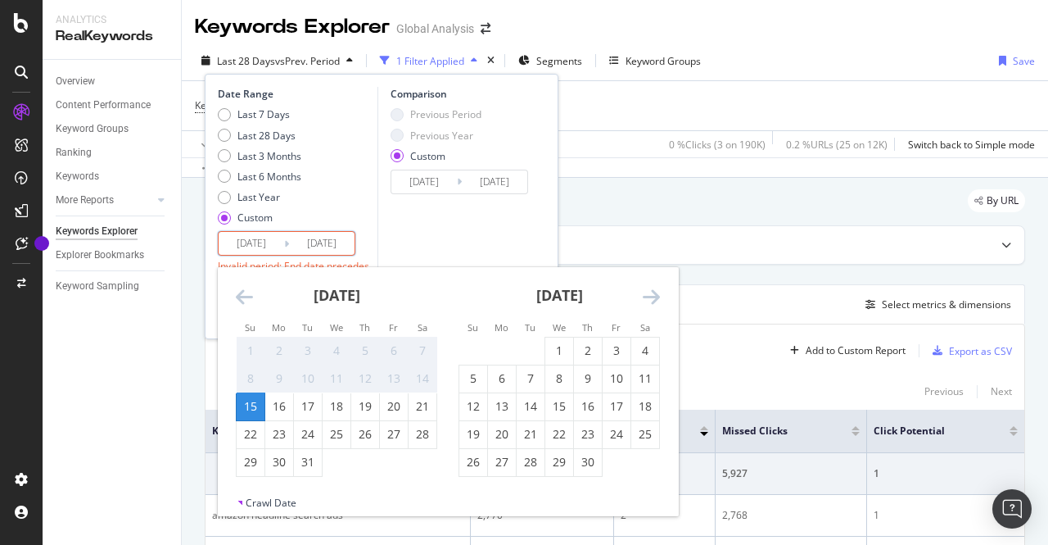
click at [324, 235] on input "[DATE]" at bounding box center [322, 243] width 66 height 23
click at [649, 294] on icon "Move forward to switch to the next month." at bounding box center [651, 297] width 17 height 20
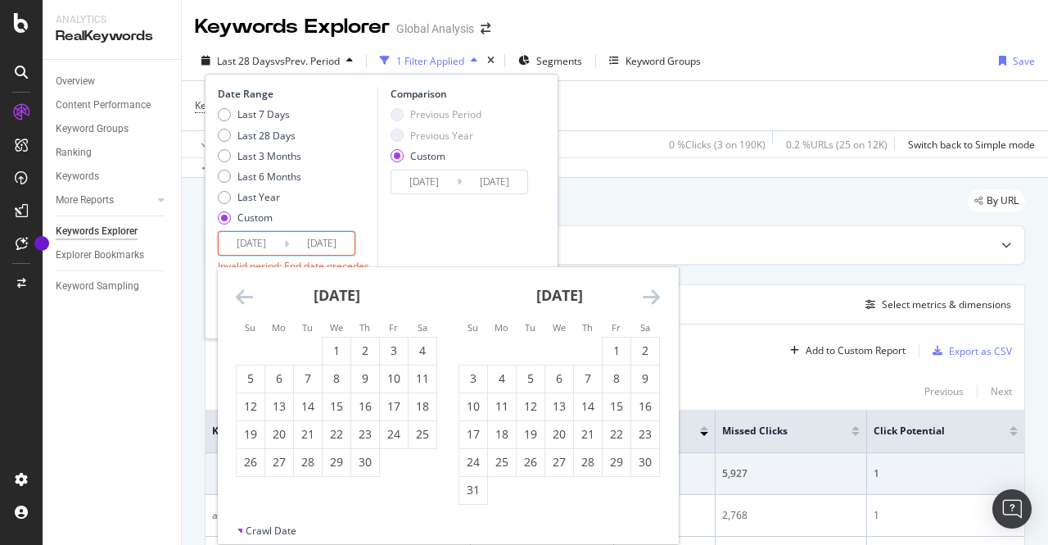
click at [649, 294] on icon "Move forward to switch to the next month." at bounding box center [651, 297] width 17 height 20
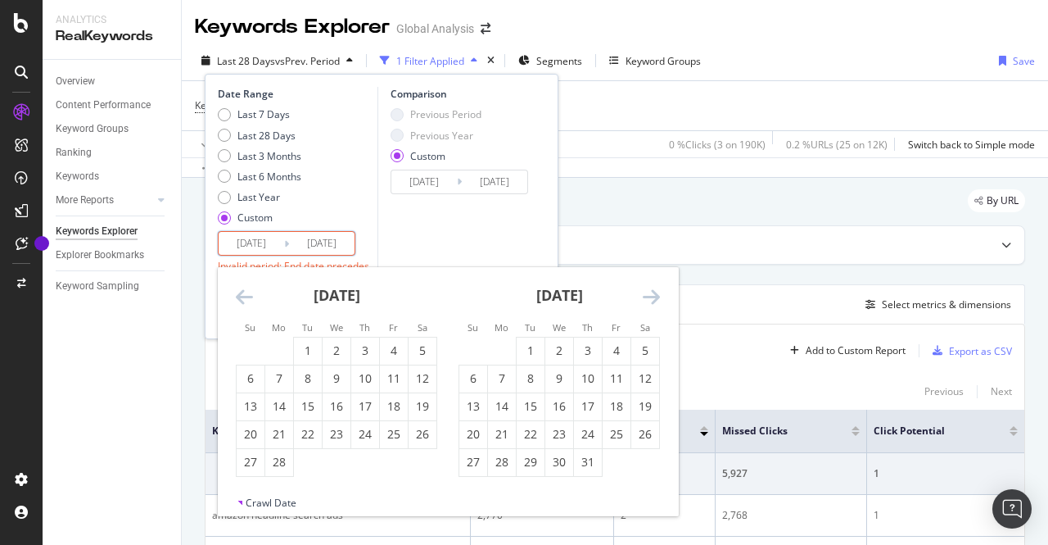
click at [649, 294] on icon "Move forward to switch to the next month." at bounding box center [651, 297] width 17 height 20
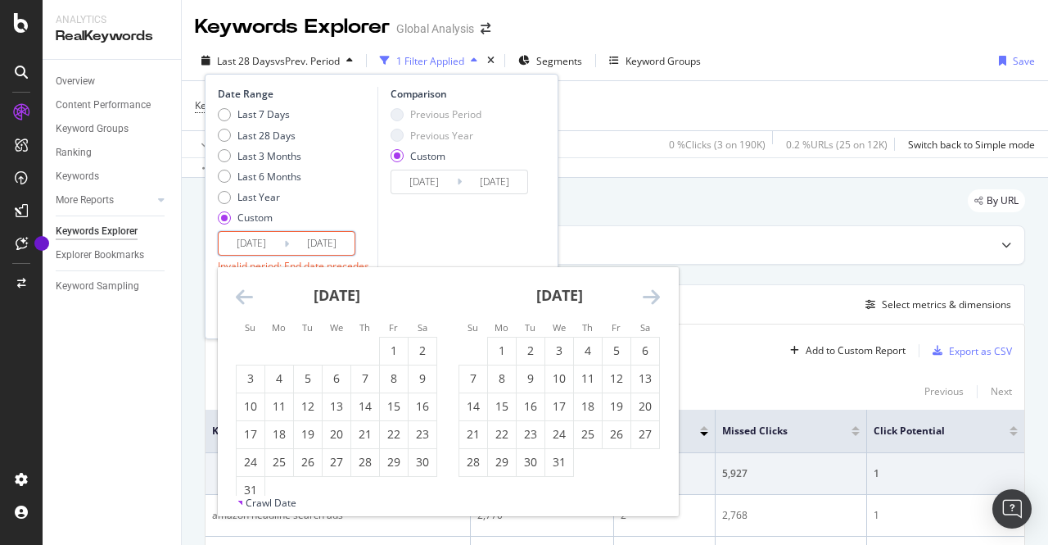
click at [649, 294] on icon "Move forward to switch to the next month." at bounding box center [651, 297] width 17 height 20
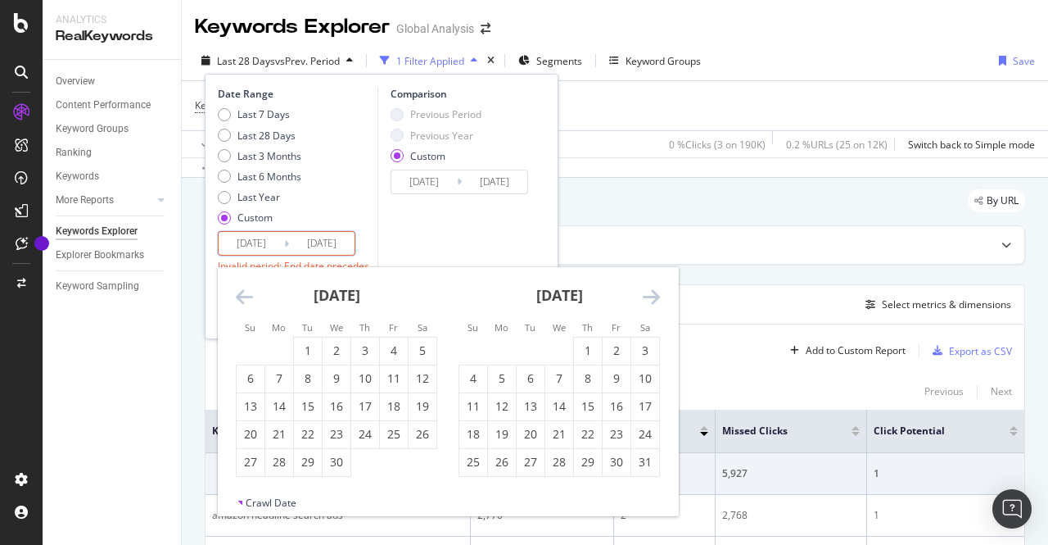
click at [649, 294] on icon "Move forward to switch to the next month." at bounding box center [651, 297] width 17 height 20
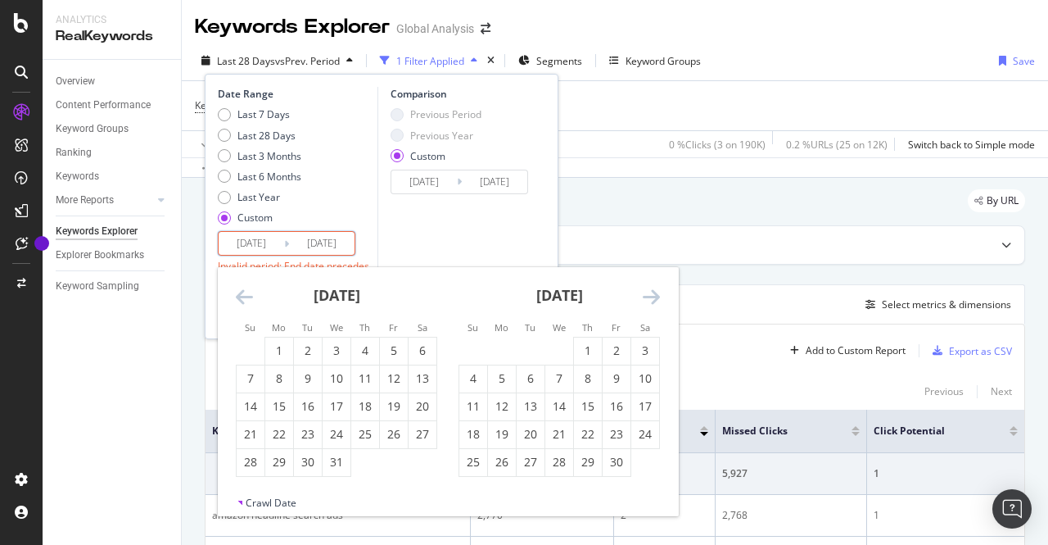
click at [649, 294] on icon "Move forward to switch to the next month." at bounding box center [651, 297] width 17 height 20
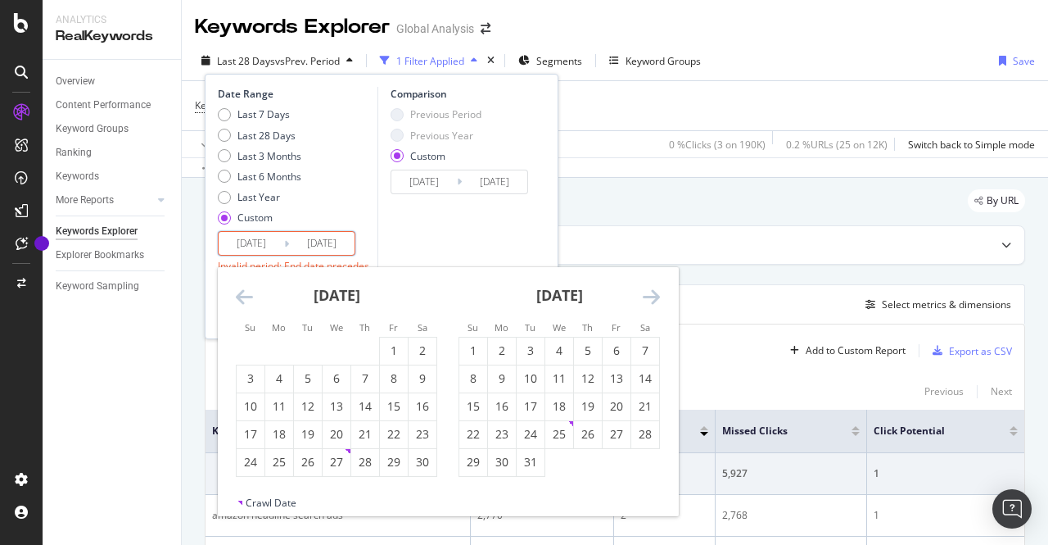
click at [649, 294] on icon "Move forward to switch to the next month." at bounding box center [651, 297] width 17 height 20
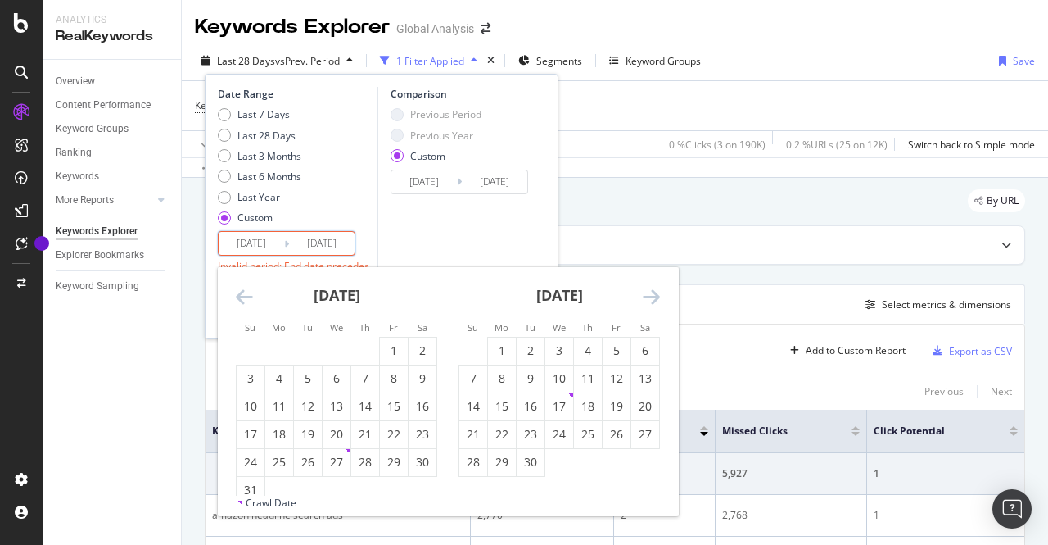
click at [649, 294] on icon "Move forward to switch to the next month." at bounding box center [651, 297] width 17 height 20
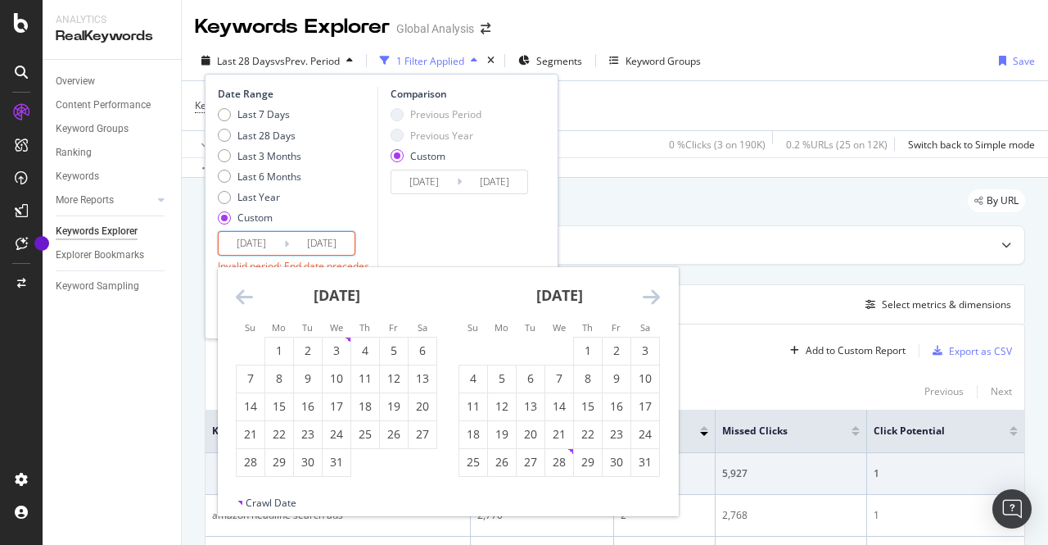
click at [649, 294] on icon "Move forward to switch to the next month." at bounding box center [651, 297] width 17 height 20
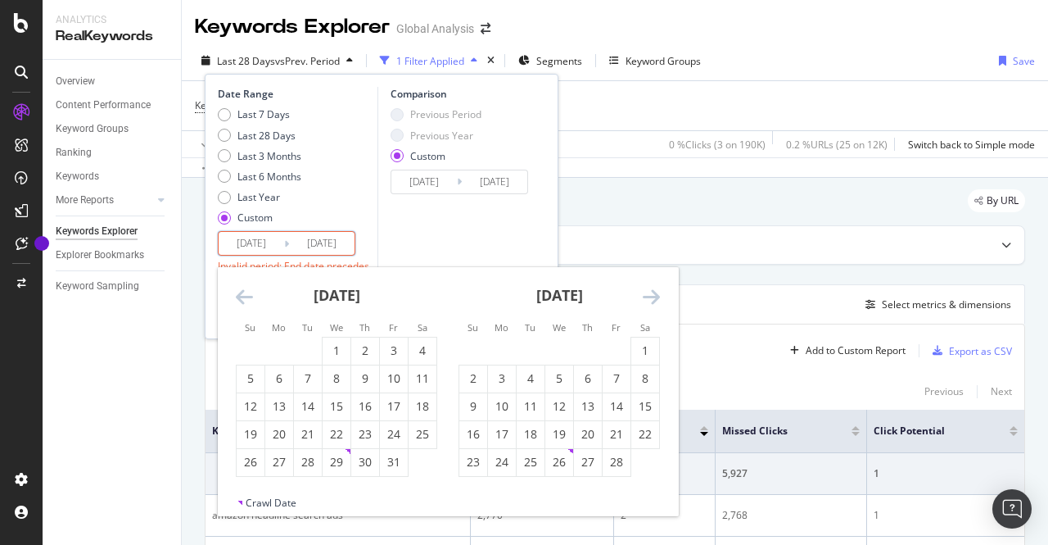
click at [649, 294] on icon "Move forward to switch to the next month." at bounding box center [651, 297] width 17 height 20
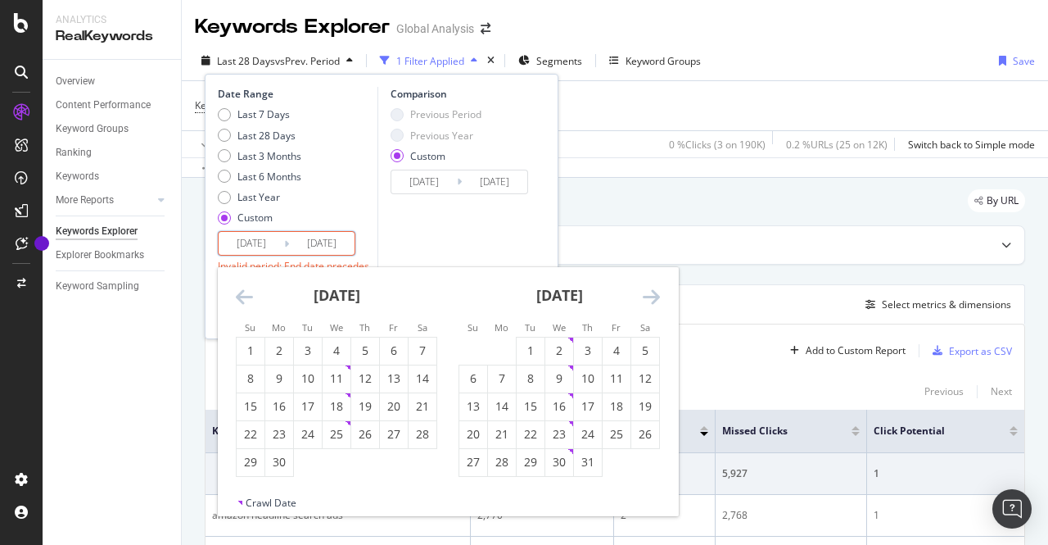
click at [649, 294] on icon "Move forward to switch to the next month." at bounding box center [651, 297] width 17 height 20
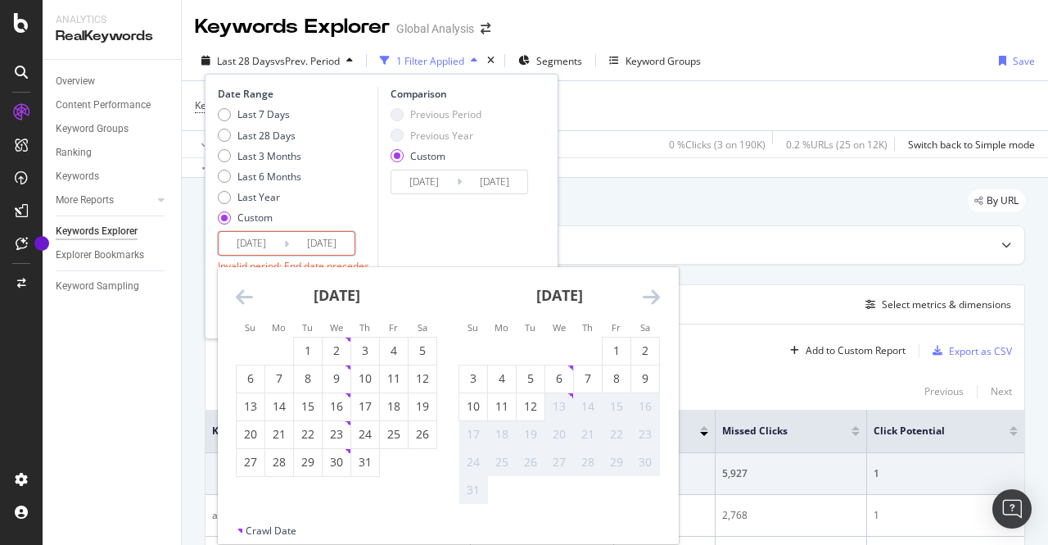
click at [649, 294] on icon "Move forward to switch to the next month." at bounding box center [651, 297] width 17 height 20
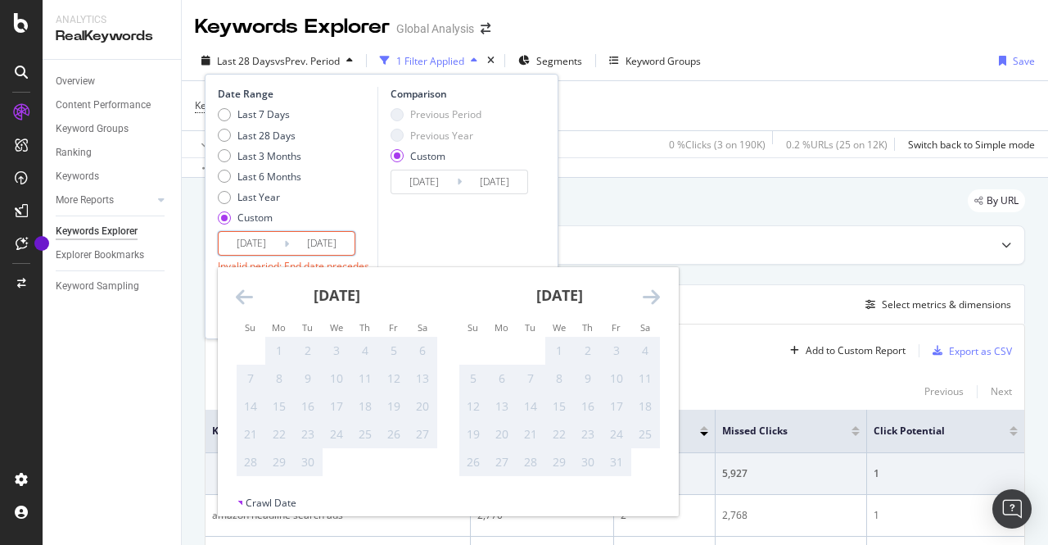
click at [649, 294] on icon "Move forward to switch to the next month." at bounding box center [651, 297] width 17 height 20
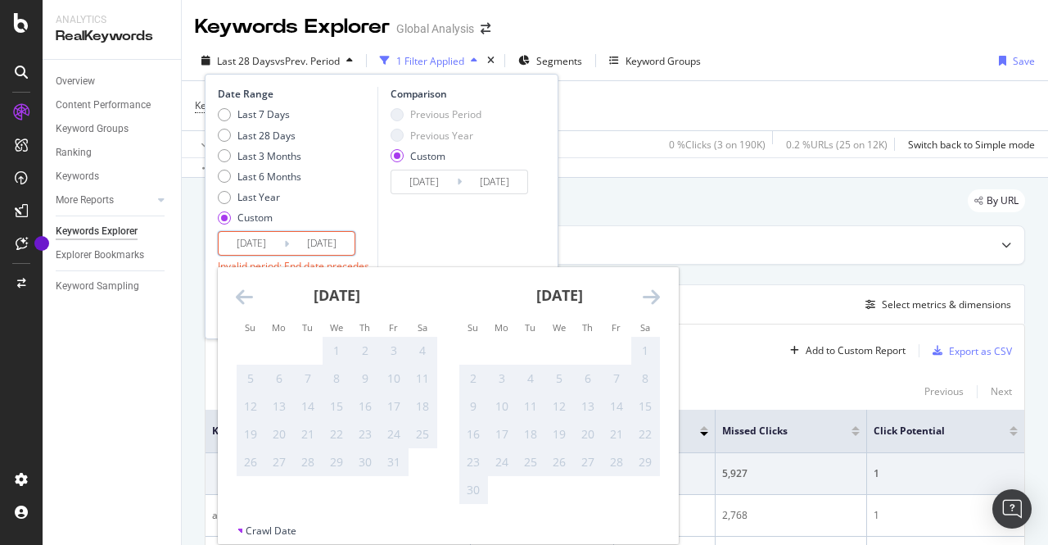
click at [249, 302] on icon "Move backward to switch to the previous month." at bounding box center [244, 297] width 17 height 20
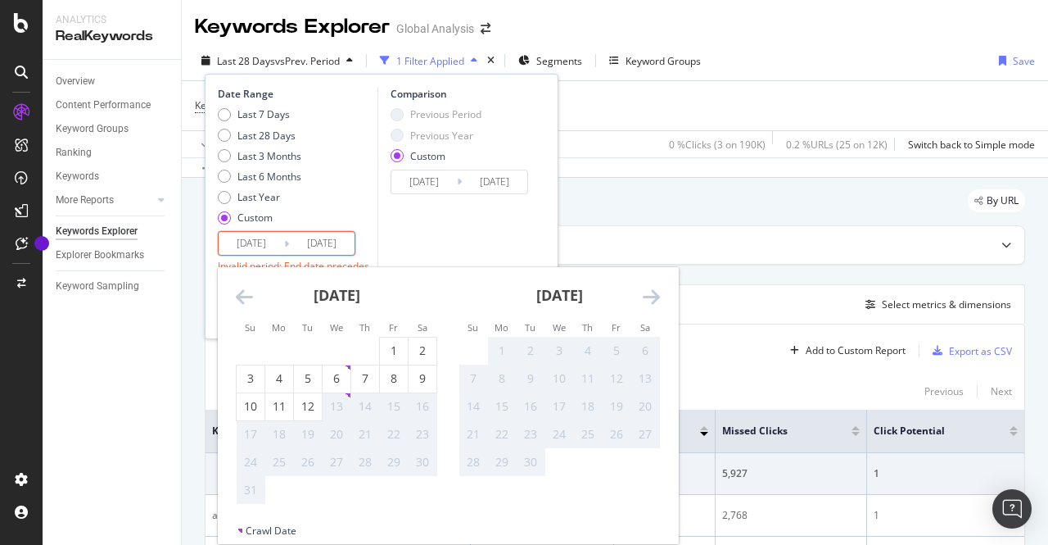
click at [249, 302] on icon "Move backward to switch to the previous month." at bounding box center [244, 297] width 17 height 20
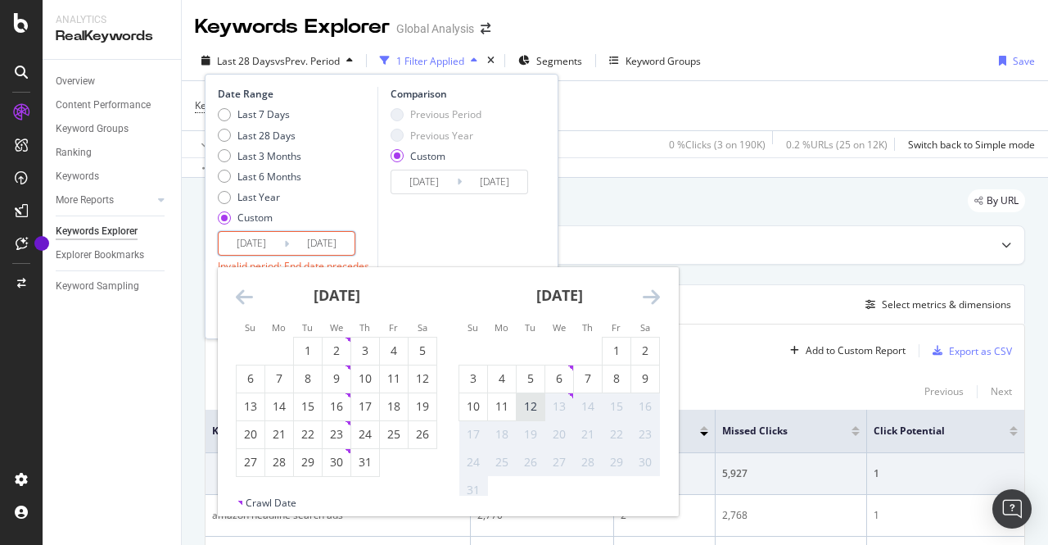
click at [518, 401] on div "12" at bounding box center [531, 406] width 28 height 16
type input "[DATE]"
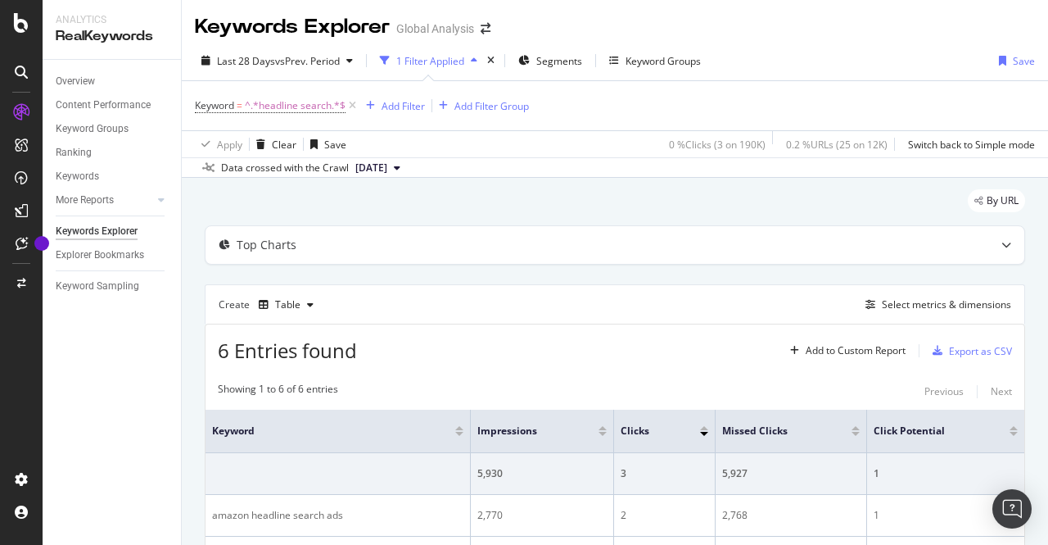
click at [736, 333] on div "6 Entries found Add to Custom Report Export as CSV" at bounding box center [615, 344] width 819 height 40
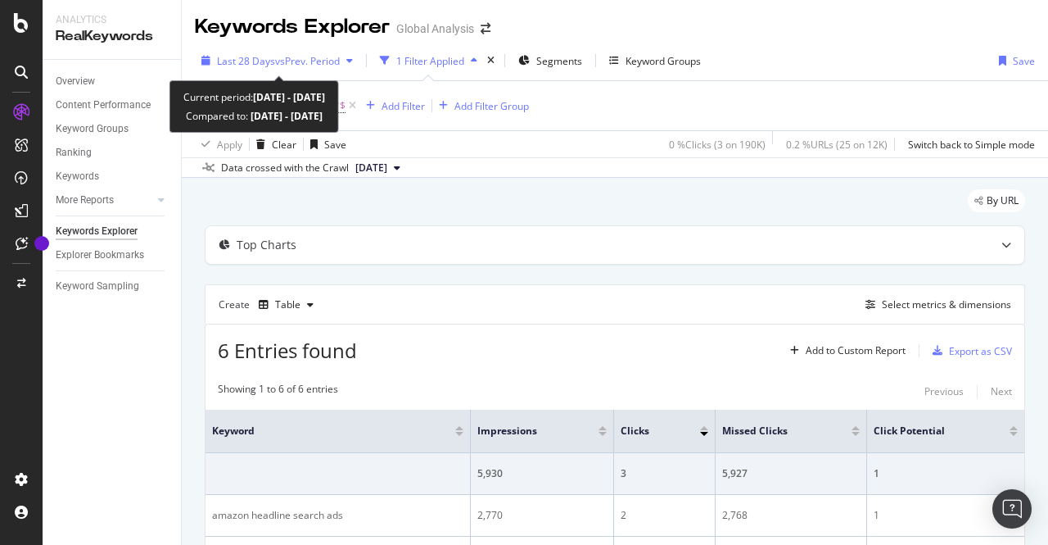
click at [285, 66] on span "vs Prev. Period" at bounding box center [307, 61] width 65 height 14
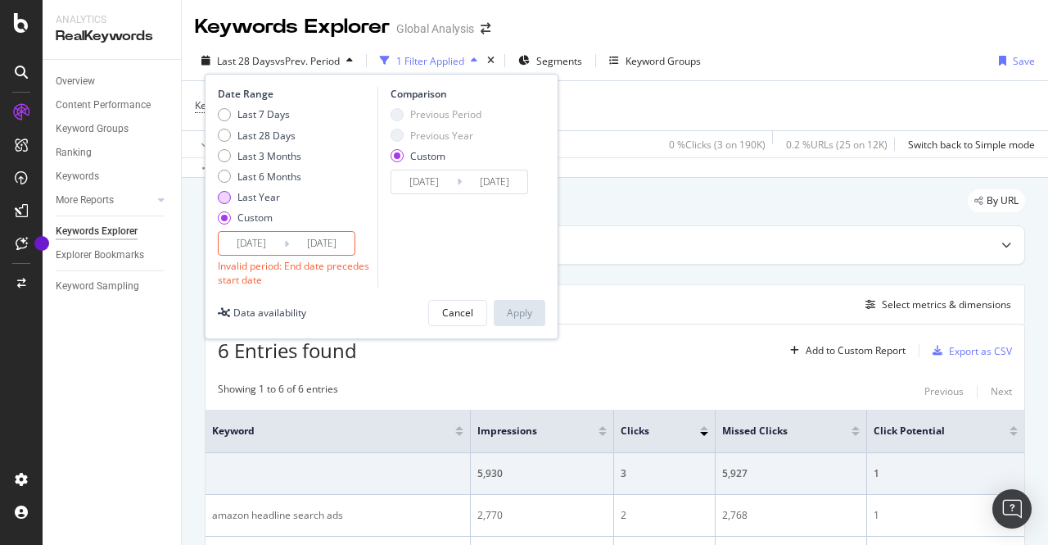
click at [272, 201] on div "Last Year" at bounding box center [259, 197] width 43 height 14
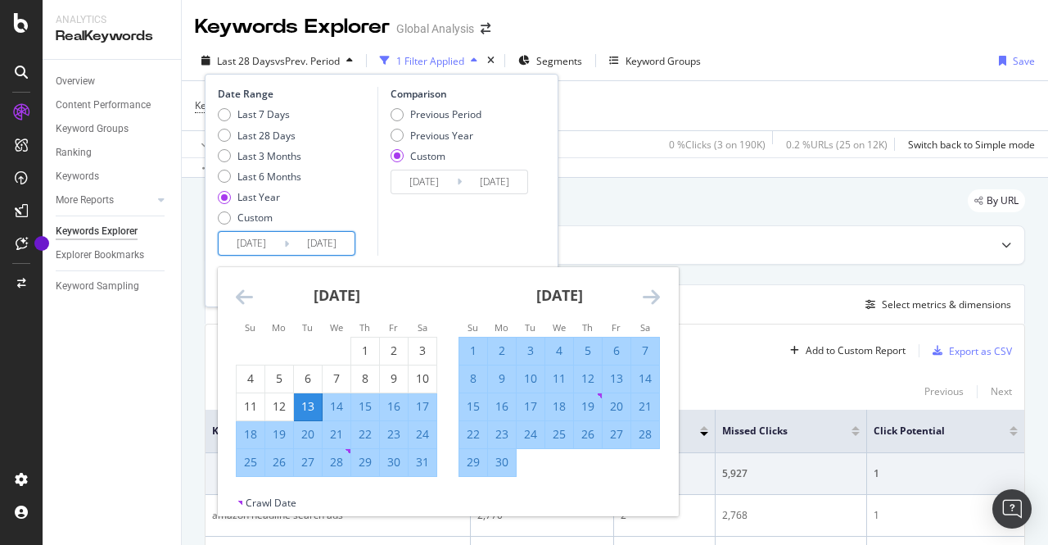
click at [247, 247] on input "[DATE]" at bounding box center [252, 243] width 66 height 23
type input "[DATE]"
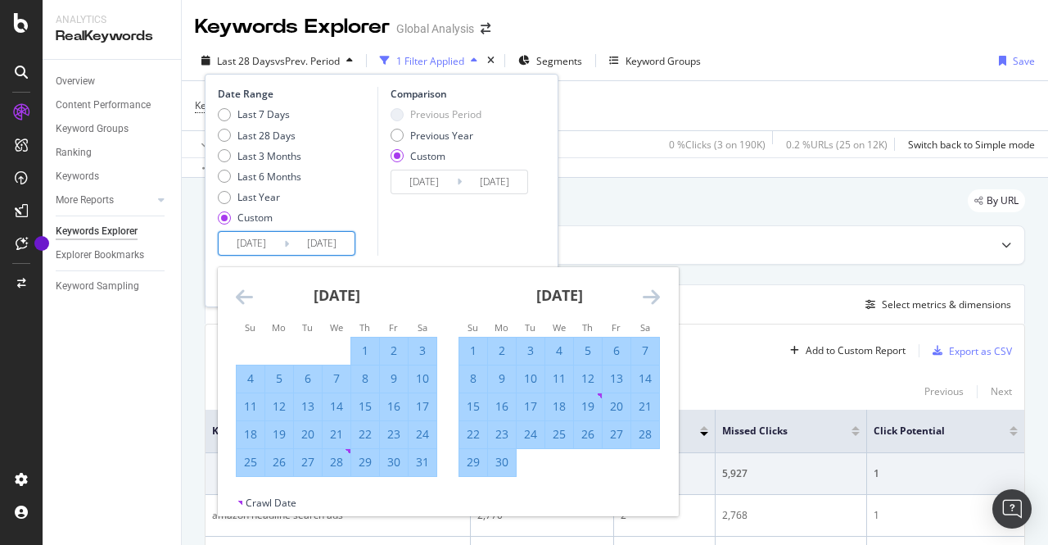
click at [532, 247] on div "Comparison Previous Period Previous Year Custom [DATE] Navigate forward to inte…" at bounding box center [456, 171] width 156 height 169
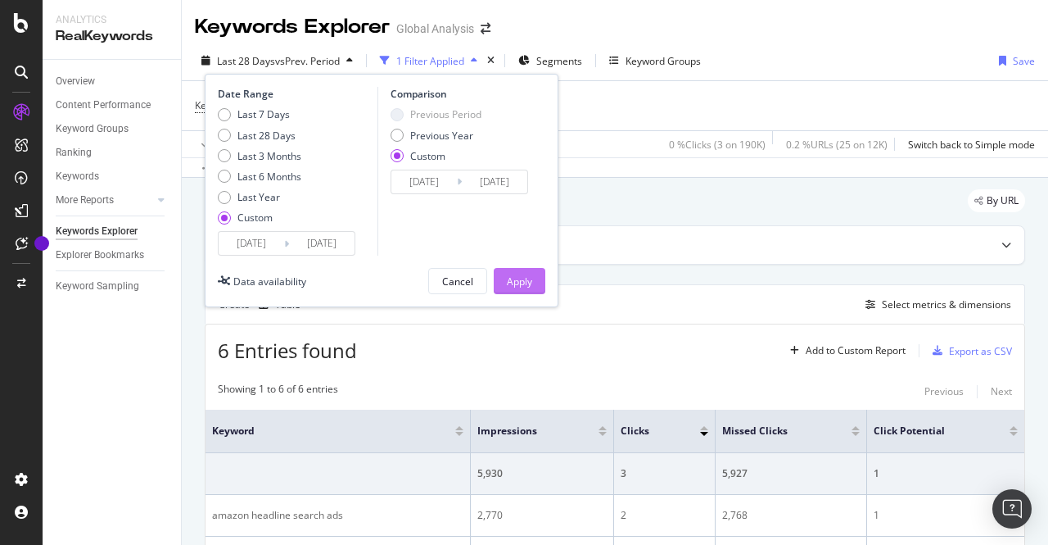
click at [520, 281] on div "Apply" at bounding box center [519, 281] width 25 height 14
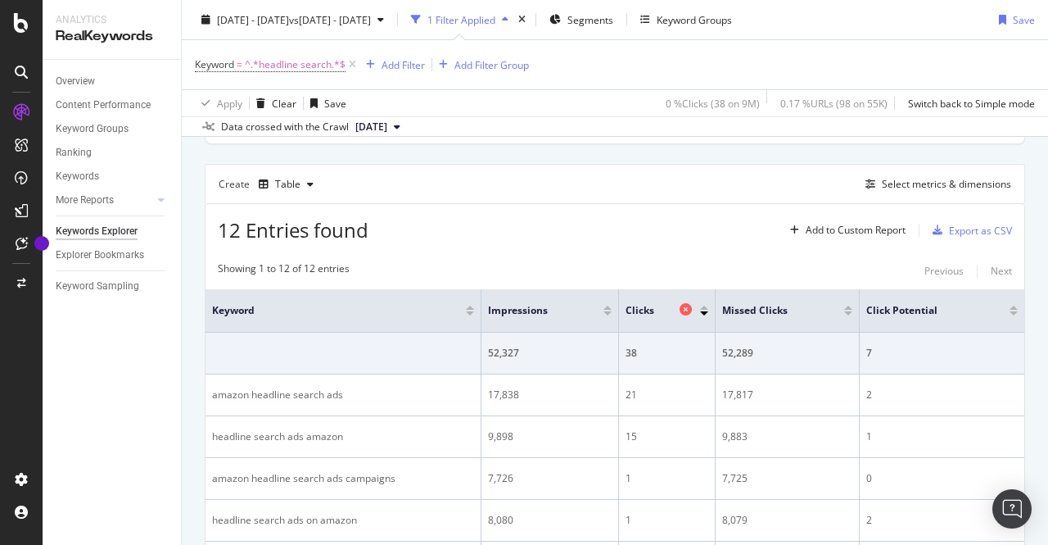
scroll to position [121, 0]
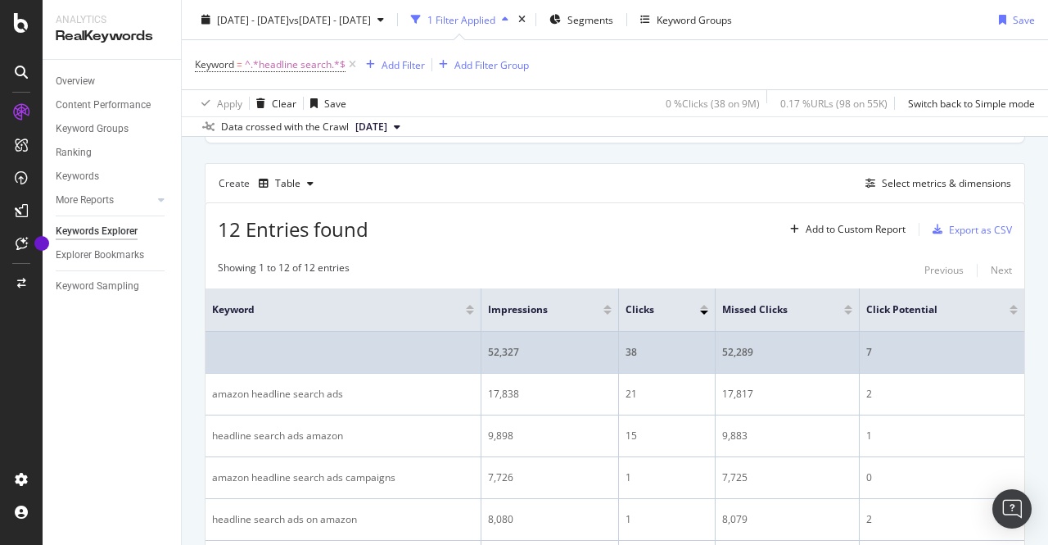
click at [732, 350] on div "52,289" at bounding box center [787, 352] width 130 height 15
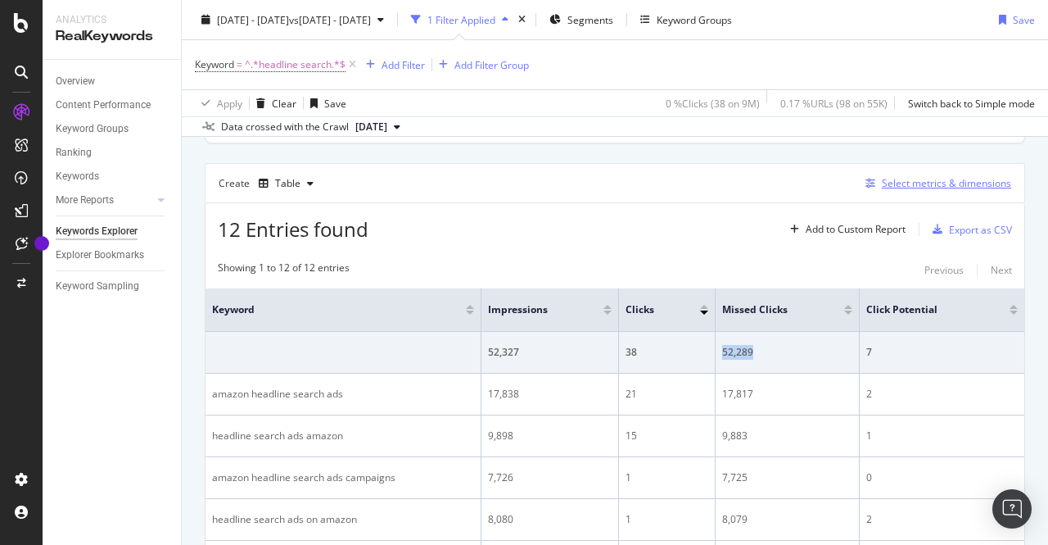
click at [952, 184] on div "Select metrics & dimensions" at bounding box center [946, 183] width 129 height 14
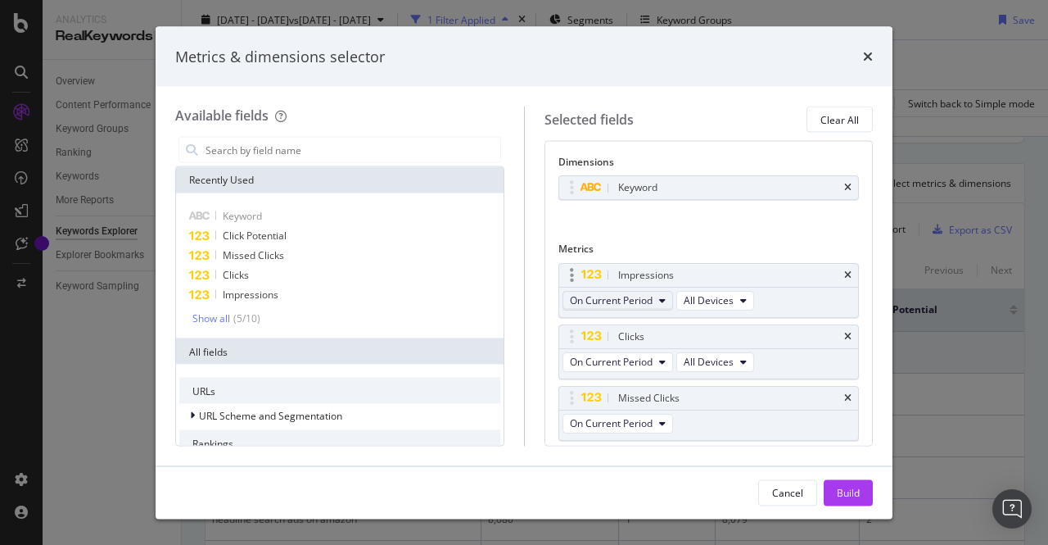
scroll to position [106, 0]
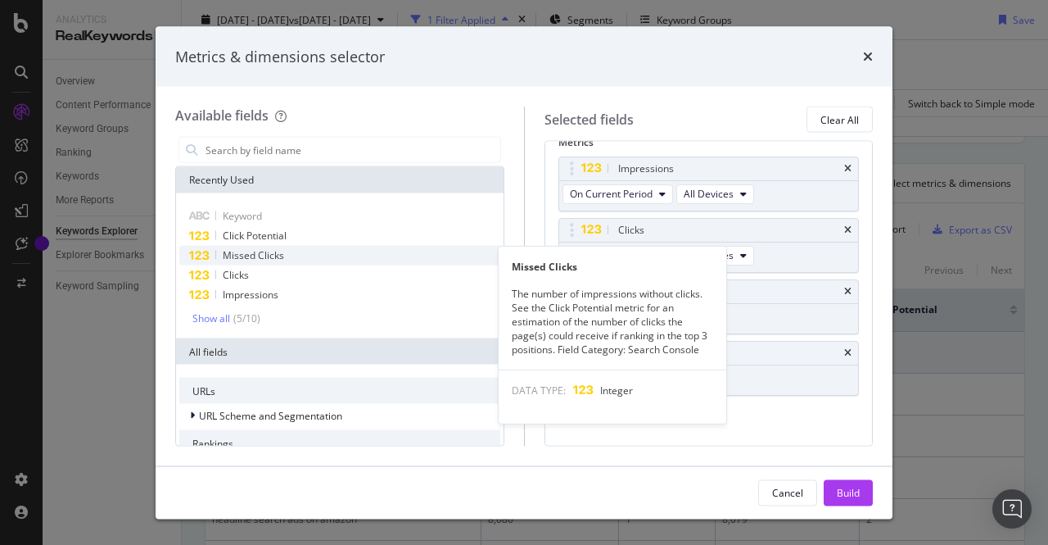
click at [559, 314] on div "The number of impressions without clicks. See the Click Potential metric for an…" at bounding box center [613, 321] width 228 height 70
click at [600, 289] on div "The number of impressions without clicks. See the Click Potential metric for an…" at bounding box center [613, 321] width 228 height 70
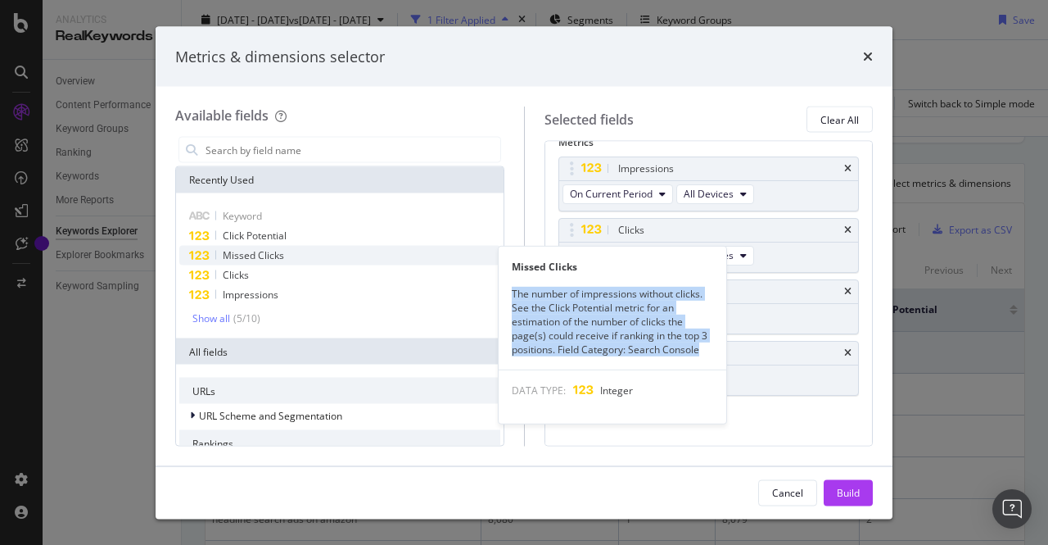
click at [600, 289] on div "The number of impressions without clicks. See the Click Potential metric for an…" at bounding box center [613, 321] width 228 height 70
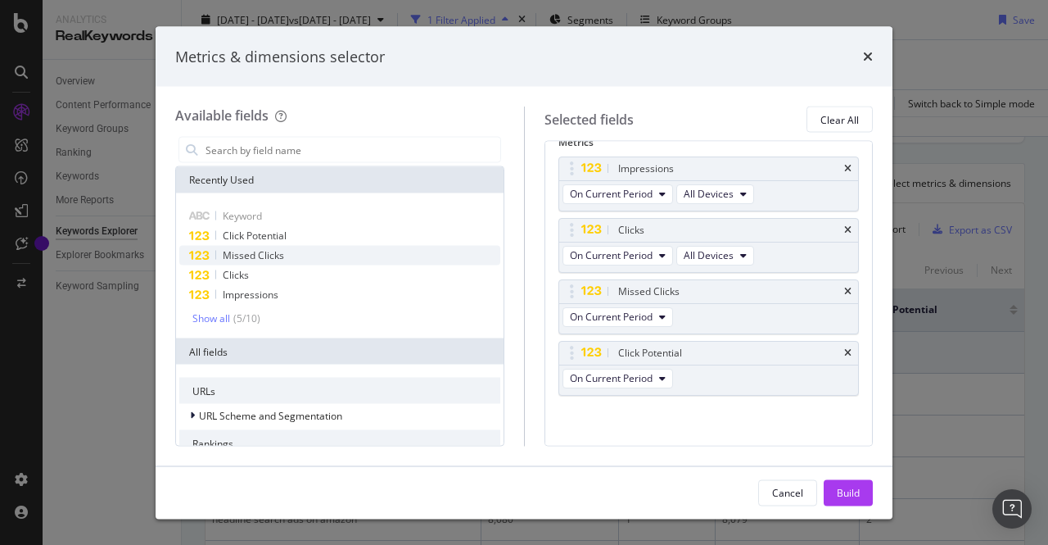
click at [654, 120] on div "Selected fields Clear All" at bounding box center [709, 119] width 329 height 26
click at [213, 316] on div "Show all" at bounding box center [211, 317] width 38 height 11
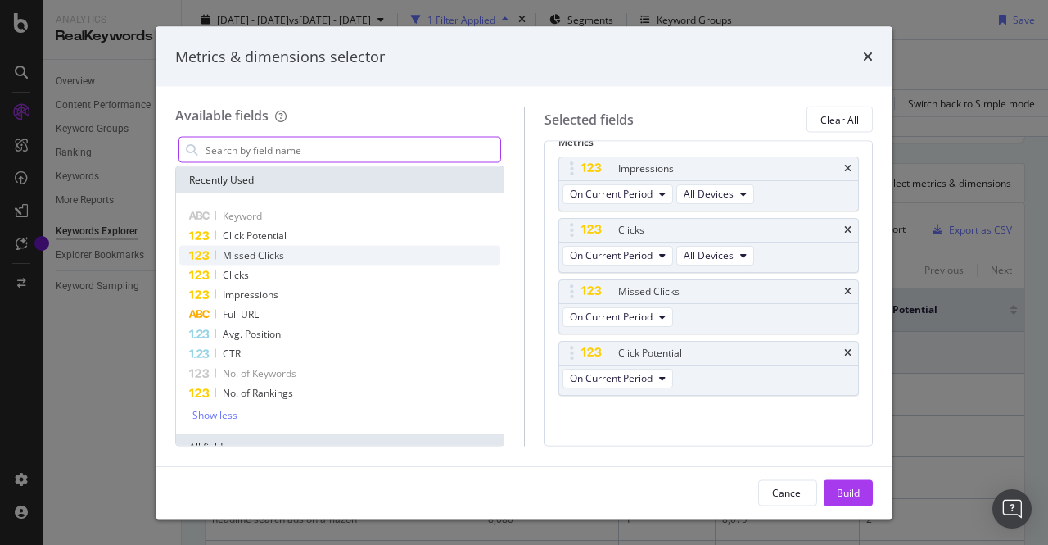
click at [247, 160] on input "modal" at bounding box center [352, 150] width 297 height 25
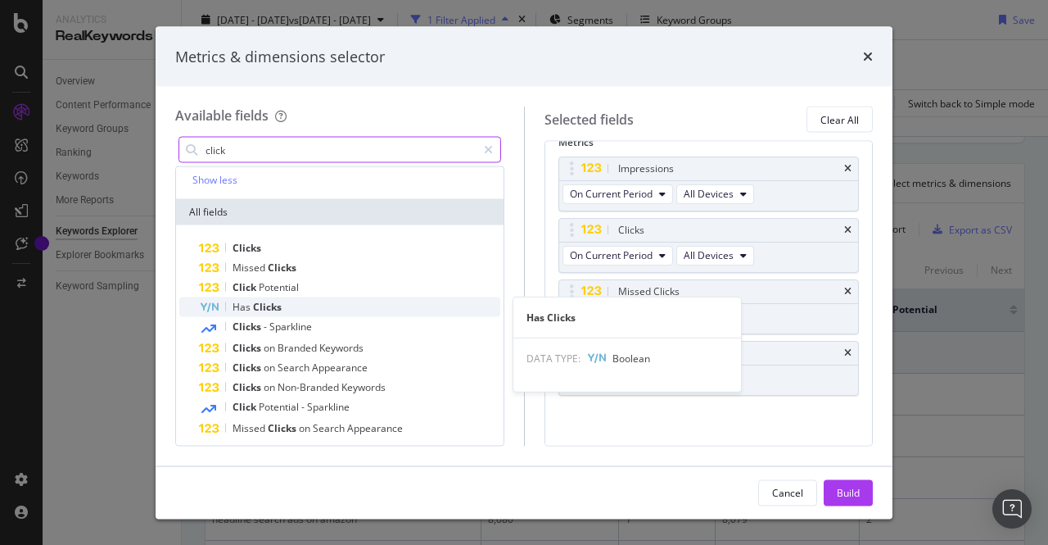
scroll to position [123, 0]
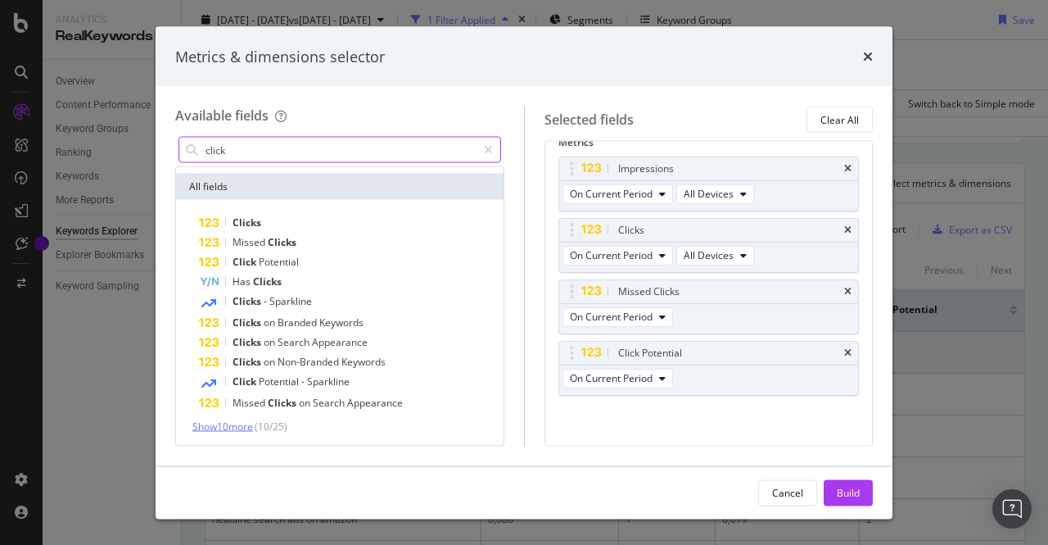
type input "click"
click at [240, 427] on span "Show 10 more" at bounding box center [222, 426] width 61 height 14
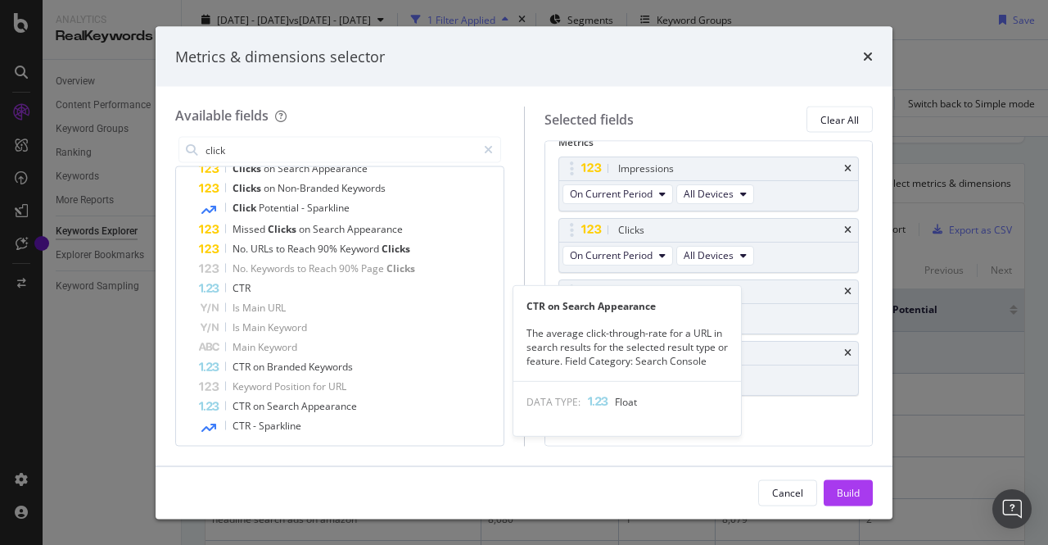
scroll to position [321, 0]
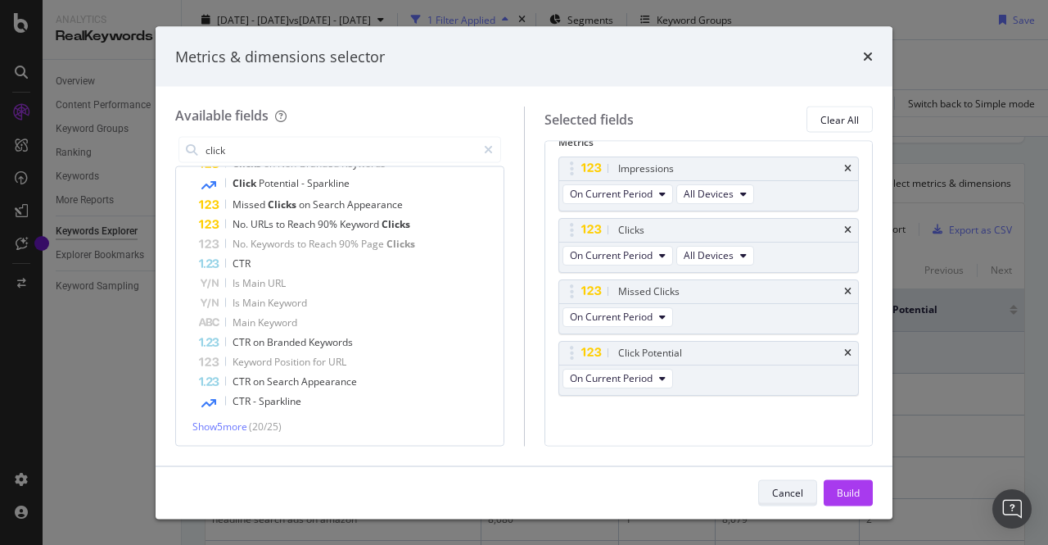
click at [778, 505] on button "Cancel" at bounding box center [787, 492] width 59 height 26
